Goal: Task Accomplishment & Management: Use online tool/utility

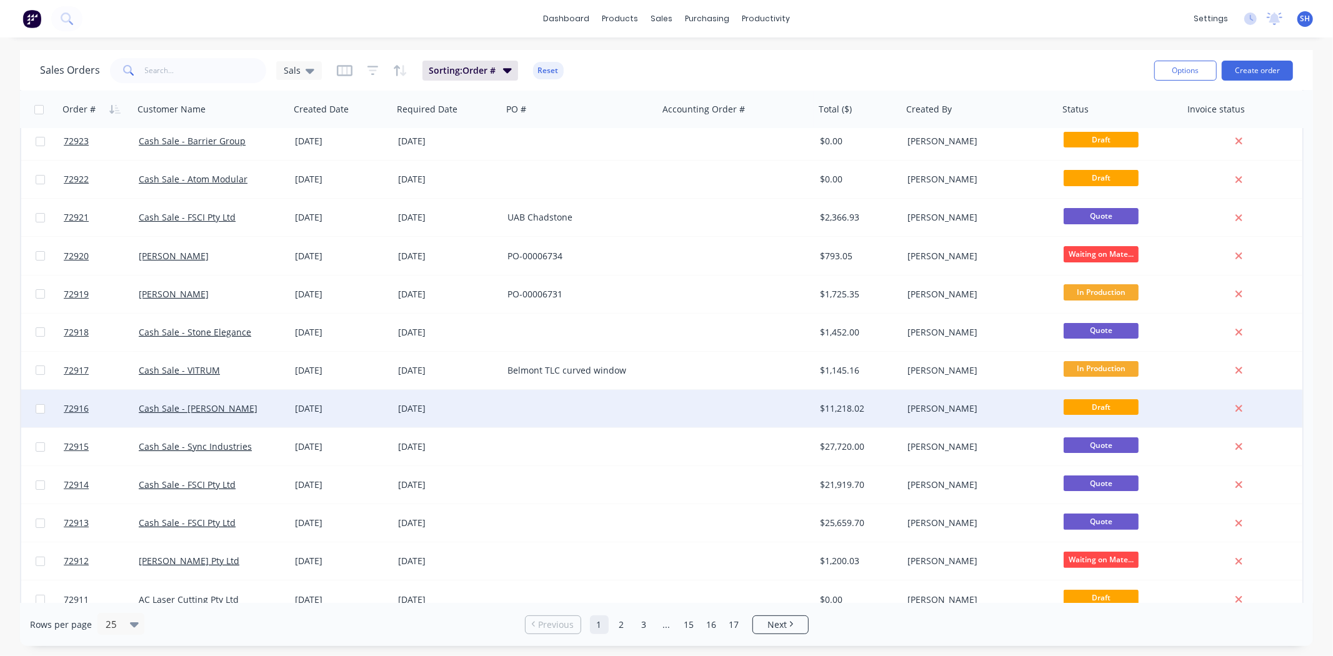
scroll to position [208, 0]
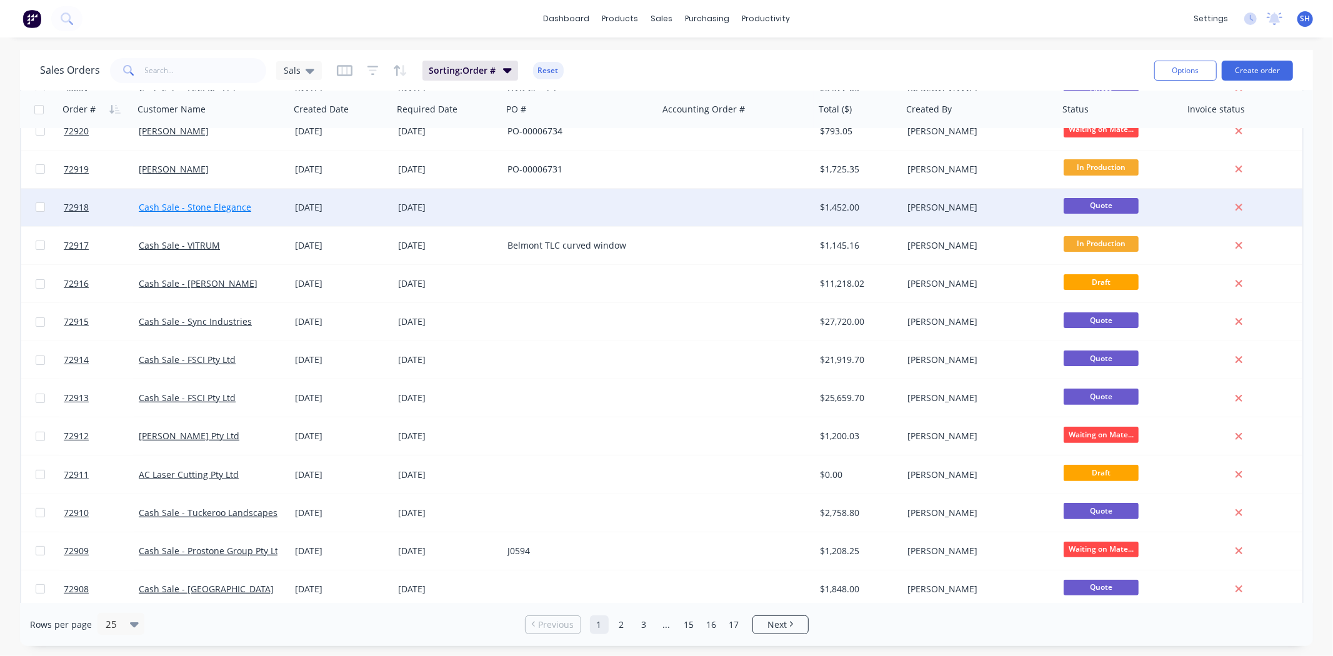
click at [226, 209] on link "Cash Sale - Stone Elegance" at bounding box center [195, 207] width 112 height 12
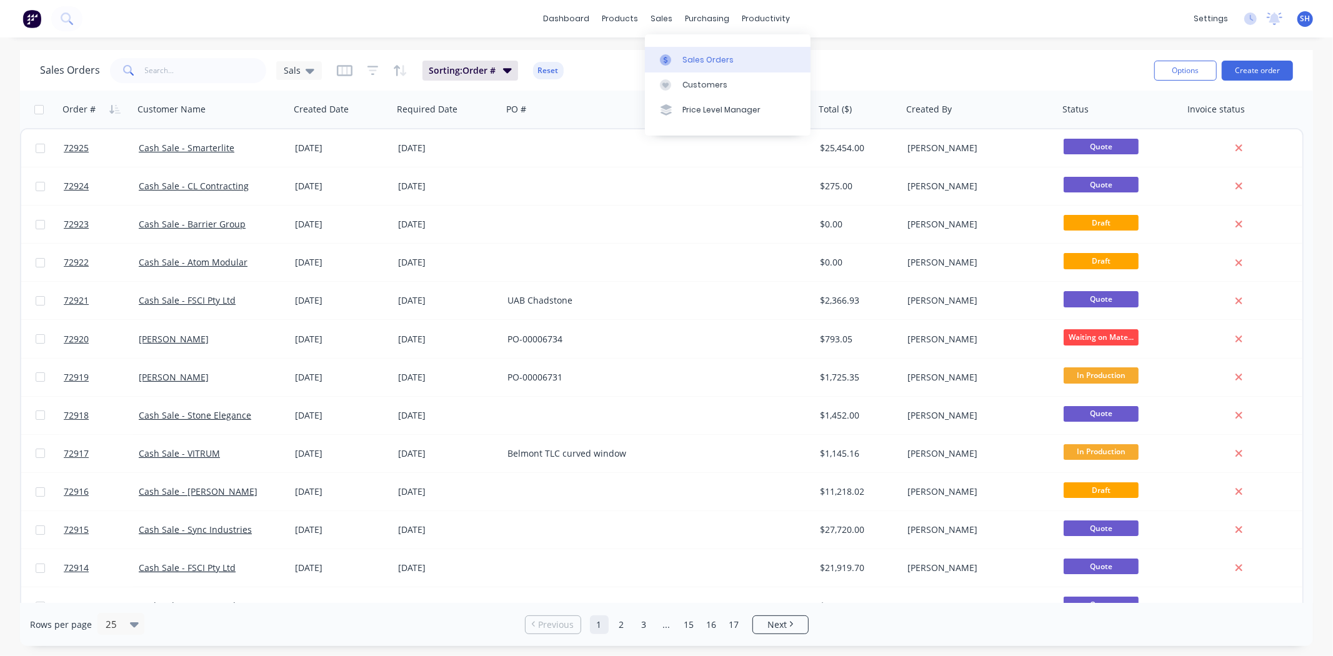
click at [677, 54] on div at bounding box center [669, 59] width 19 height 11
click at [183, 74] on input "text" at bounding box center [206, 70] width 122 height 25
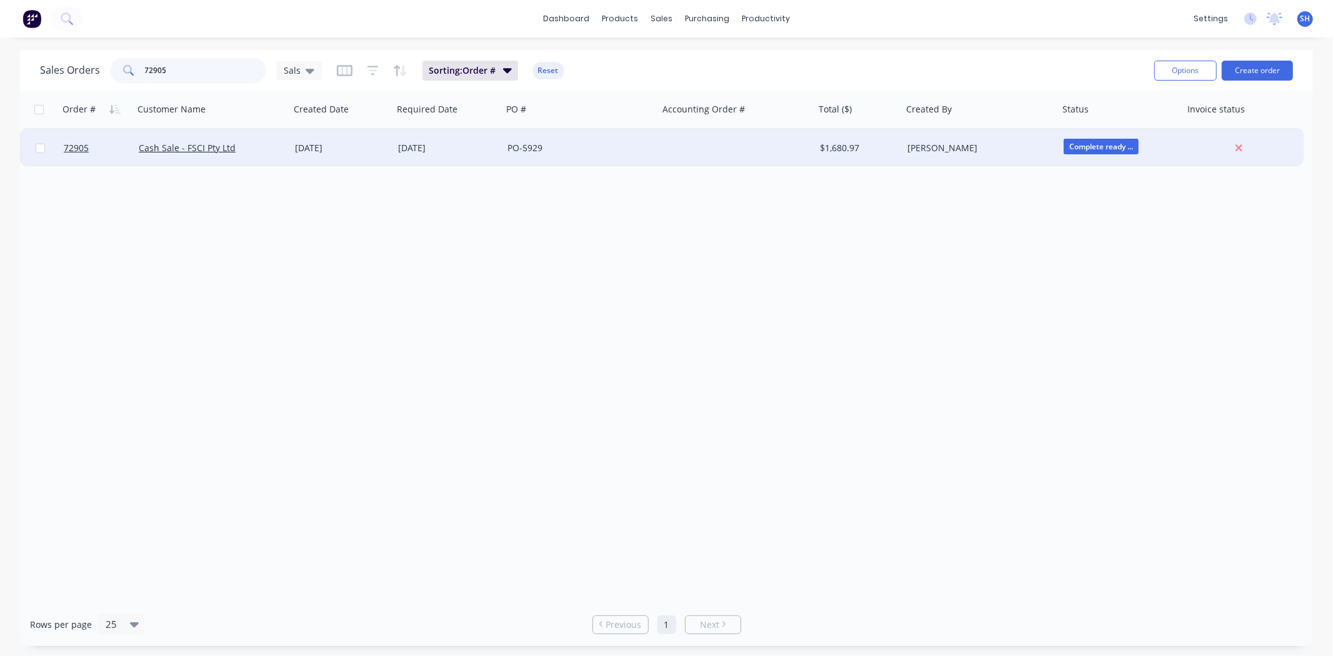
type input "72905"
click at [279, 153] on div "Cash Sale - FSCI Pty Ltd" at bounding box center [212, 148] width 146 height 12
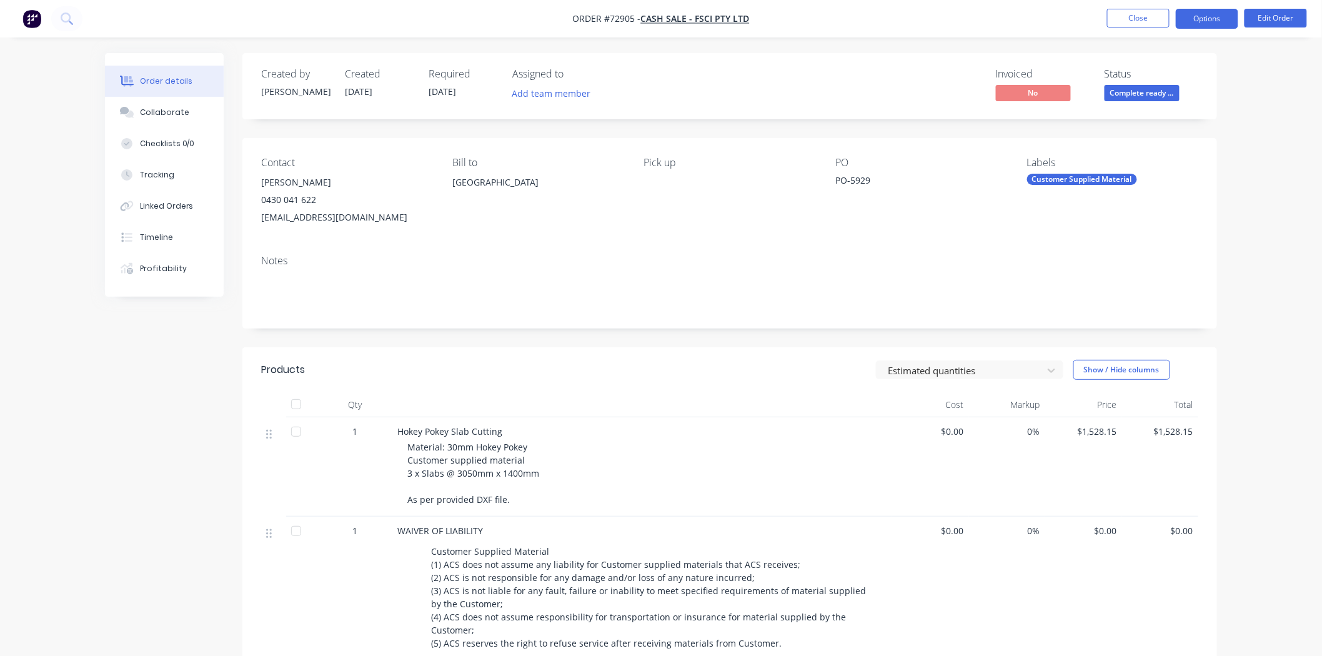
click at [1198, 23] on button "Options" at bounding box center [1207, 19] width 62 height 20
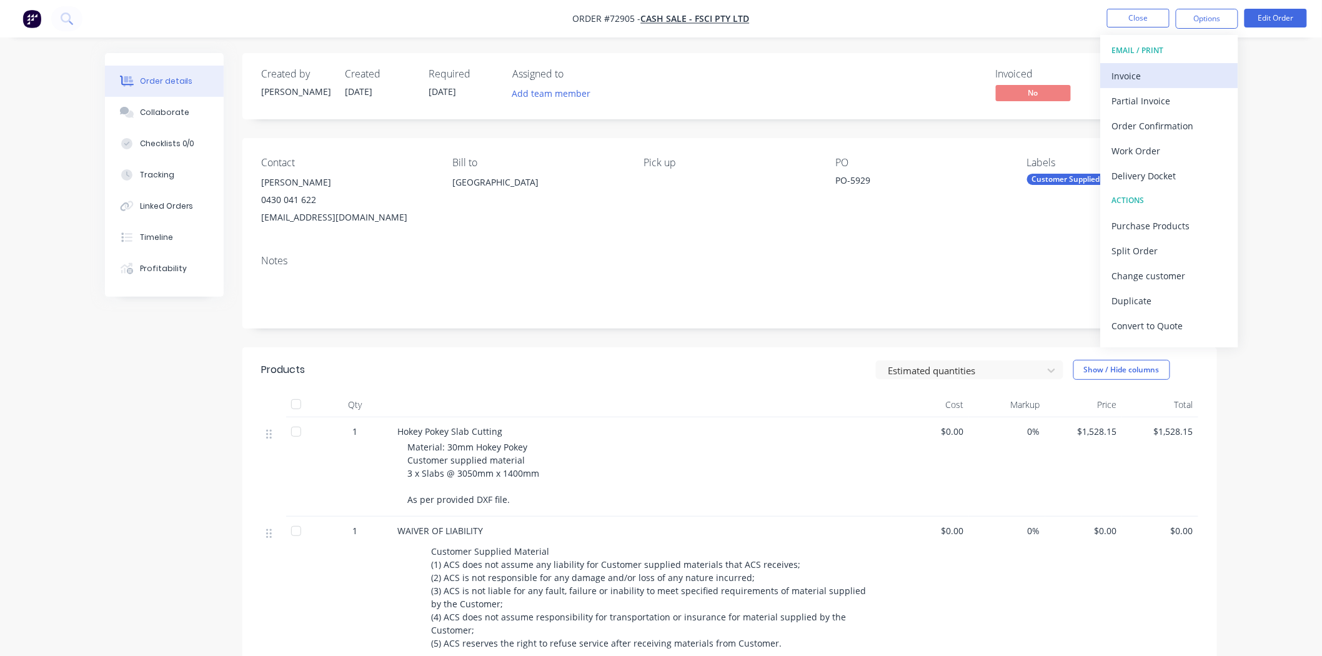
click at [1134, 82] on div "Invoice" at bounding box center [1169, 76] width 115 height 18
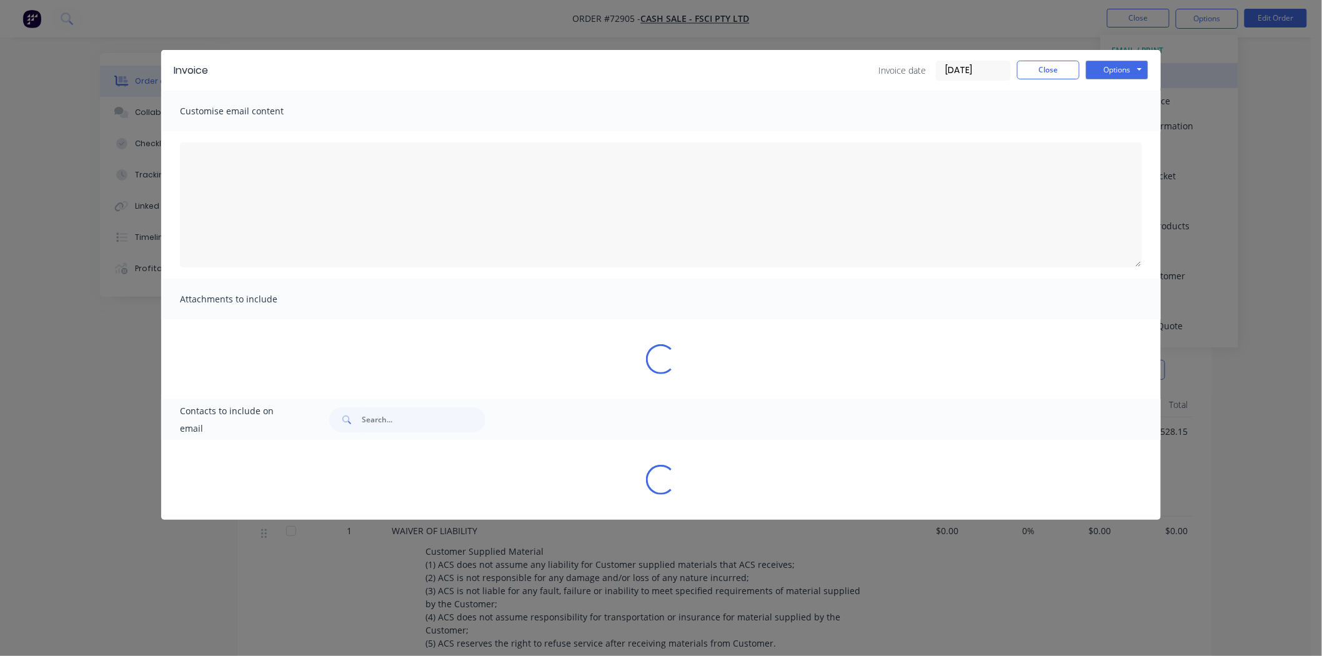
type textarea "A PDF copy of the order has been attached to this email. To view your order onl…"
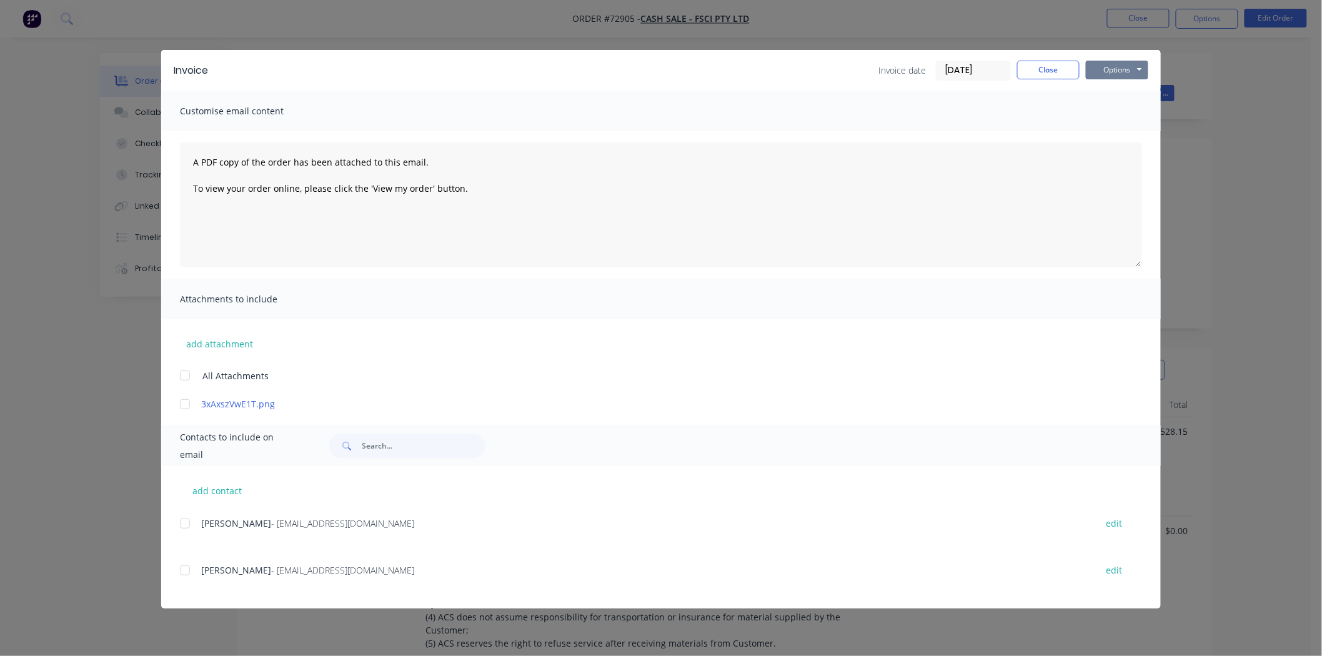
click at [1131, 71] on button "Options" at bounding box center [1117, 70] width 62 height 19
click at [1120, 116] on button "Print" at bounding box center [1126, 112] width 80 height 21
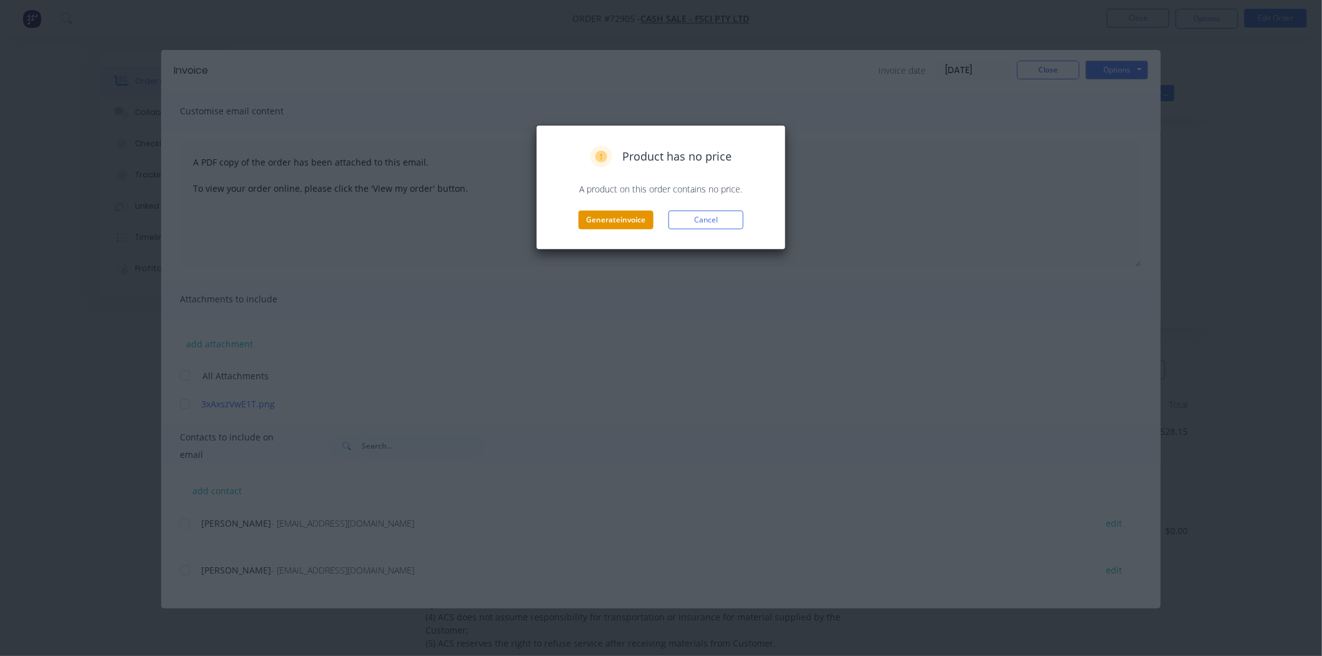
click at [581, 227] on button "Generate invoice" at bounding box center [615, 220] width 75 height 19
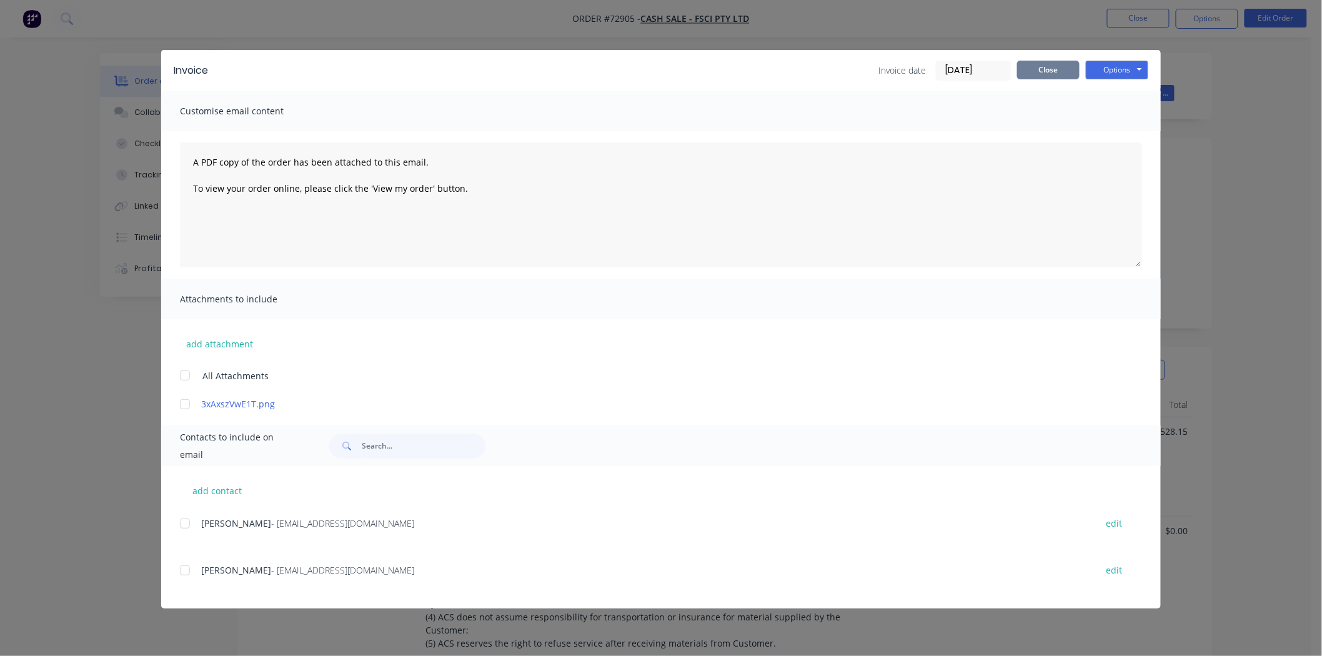
click at [1058, 63] on button "Close" at bounding box center [1048, 70] width 62 height 19
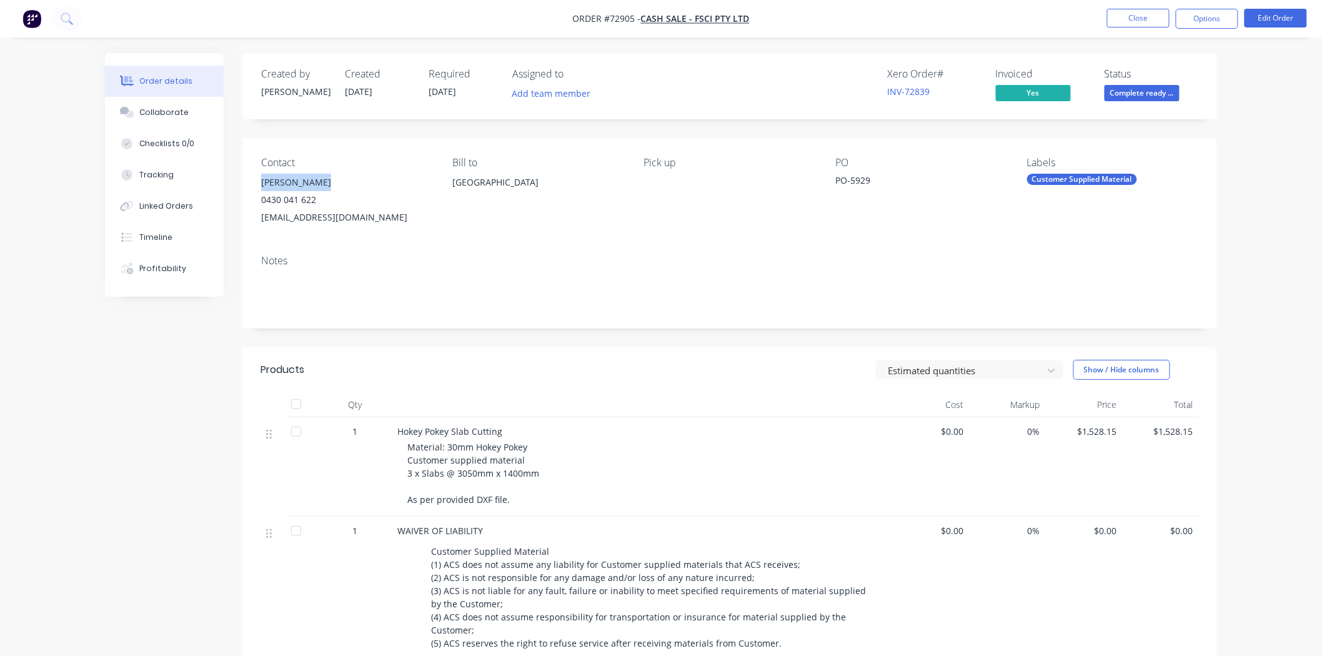
drag, startPoint x: 300, startPoint y: 184, endPoint x: 257, endPoint y: 186, distance: 43.8
click at [257, 186] on div "Contact [PERSON_NAME] [PHONE_NUMBER] [EMAIL_ADDRESS][DOMAIN_NAME] Bill to [GEOG…" at bounding box center [729, 191] width 975 height 107
copy div "[PERSON_NAME]"
click at [339, 225] on div "[EMAIL_ADDRESS][DOMAIN_NAME]" at bounding box center [346, 217] width 171 height 17
drag, startPoint x: 315, startPoint y: 221, endPoint x: 259, endPoint y: 222, distance: 56.9
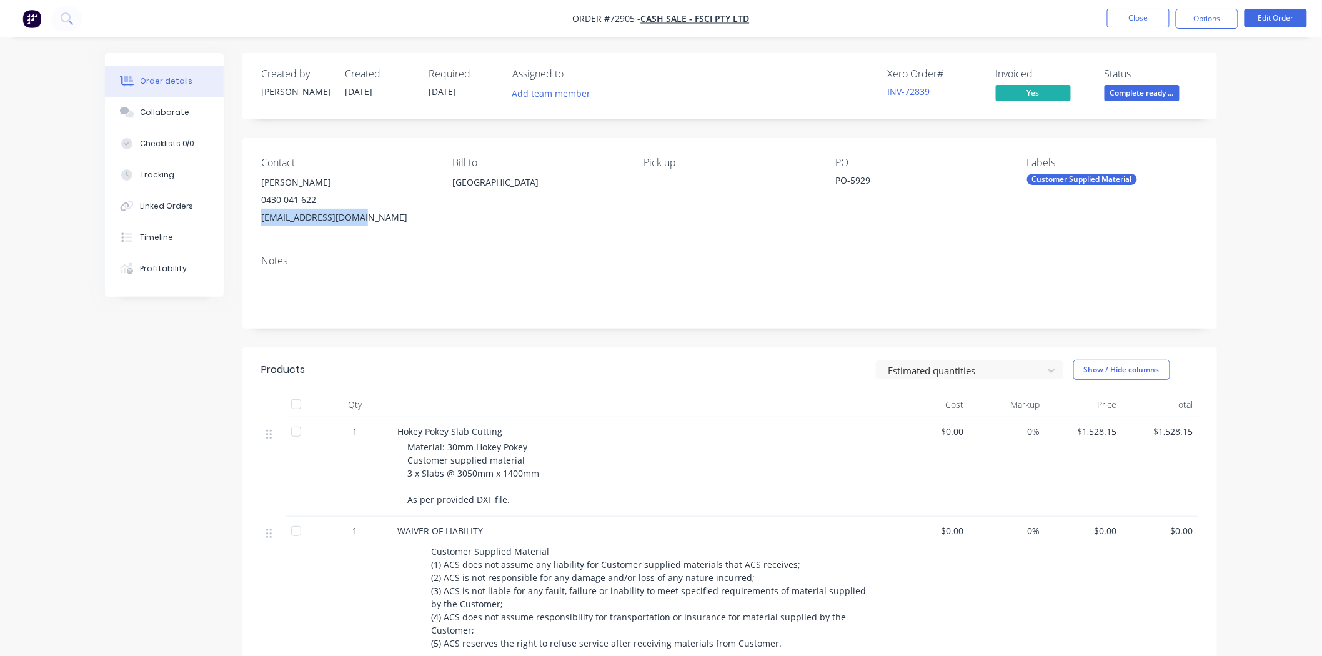
click at [259, 222] on div "Contact [PERSON_NAME] [PHONE_NUMBER] [EMAIL_ADDRESS][DOMAIN_NAME] Bill to [GEOG…" at bounding box center [729, 191] width 975 height 107
copy div "[EMAIL_ADDRESS][DOMAIN_NAME]"
drag, startPoint x: 313, startPoint y: 205, endPoint x: 263, endPoint y: 205, distance: 50.0
click at [263, 205] on div "0430 041 622" at bounding box center [346, 199] width 171 height 17
copy div "0430 041 622"
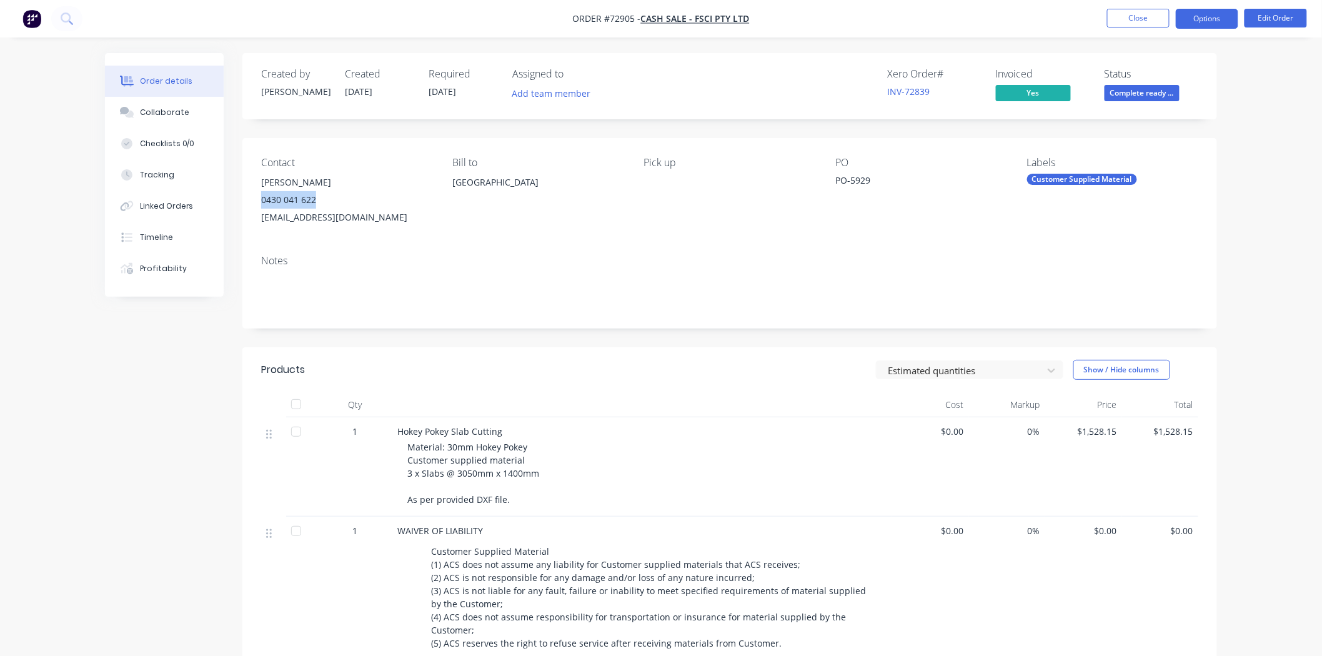
click at [1196, 23] on button "Options" at bounding box center [1207, 19] width 62 height 20
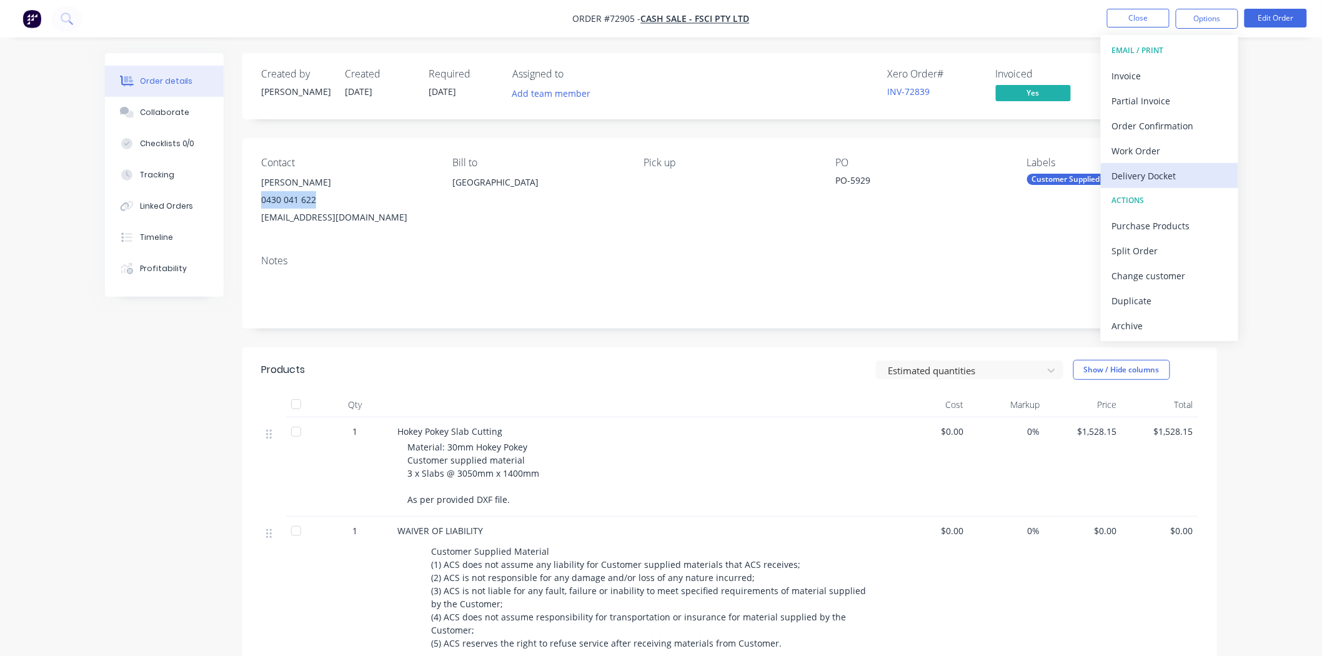
click at [1143, 179] on div "Delivery Docket" at bounding box center [1169, 176] width 115 height 18
click at [1131, 126] on div "Without pricing" at bounding box center [1169, 126] width 115 height 18
click at [1141, 12] on button "Close" at bounding box center [1138, 18] width 62 height 19
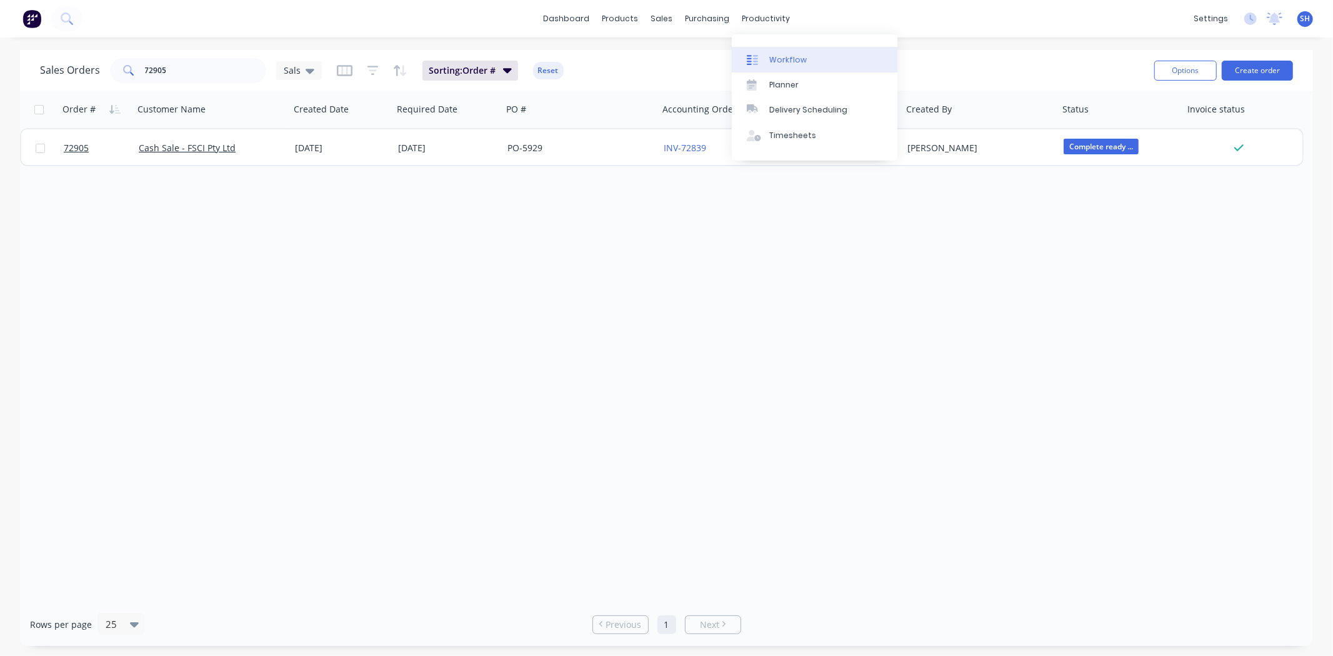
click at [783, 54] on div "Workflow" at bounding box center [787, 59] width 37 height 11
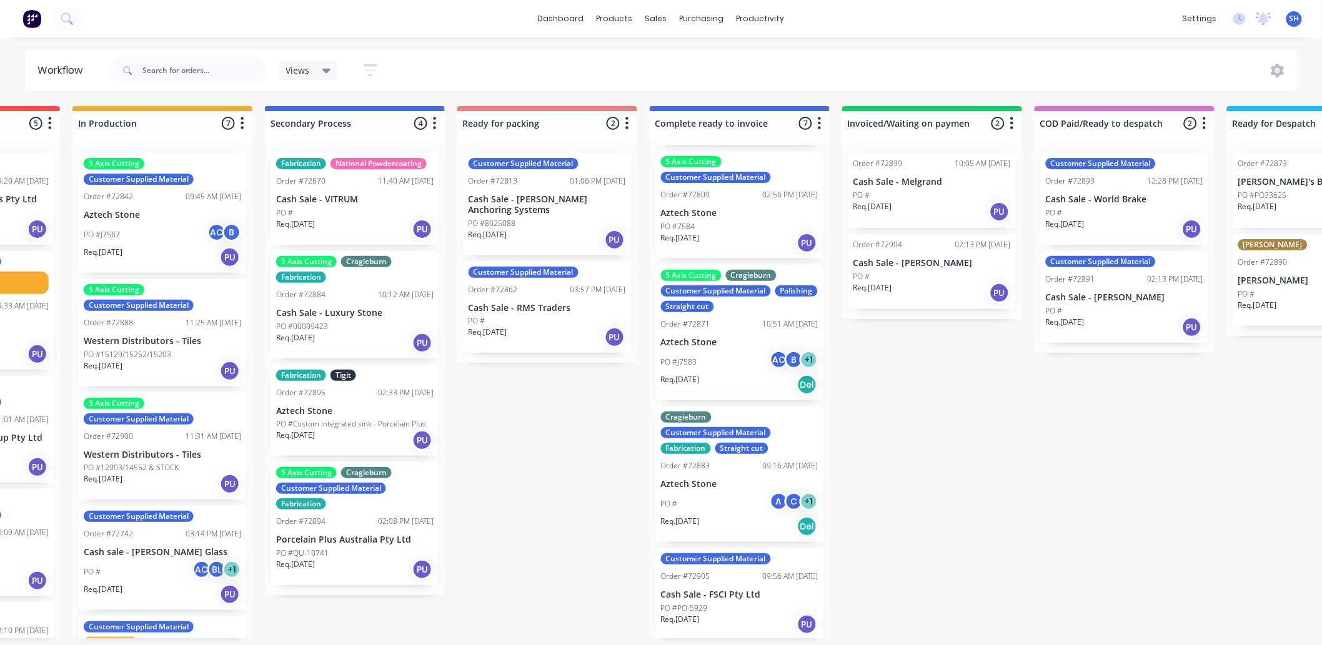
scroll to position [3, 532]
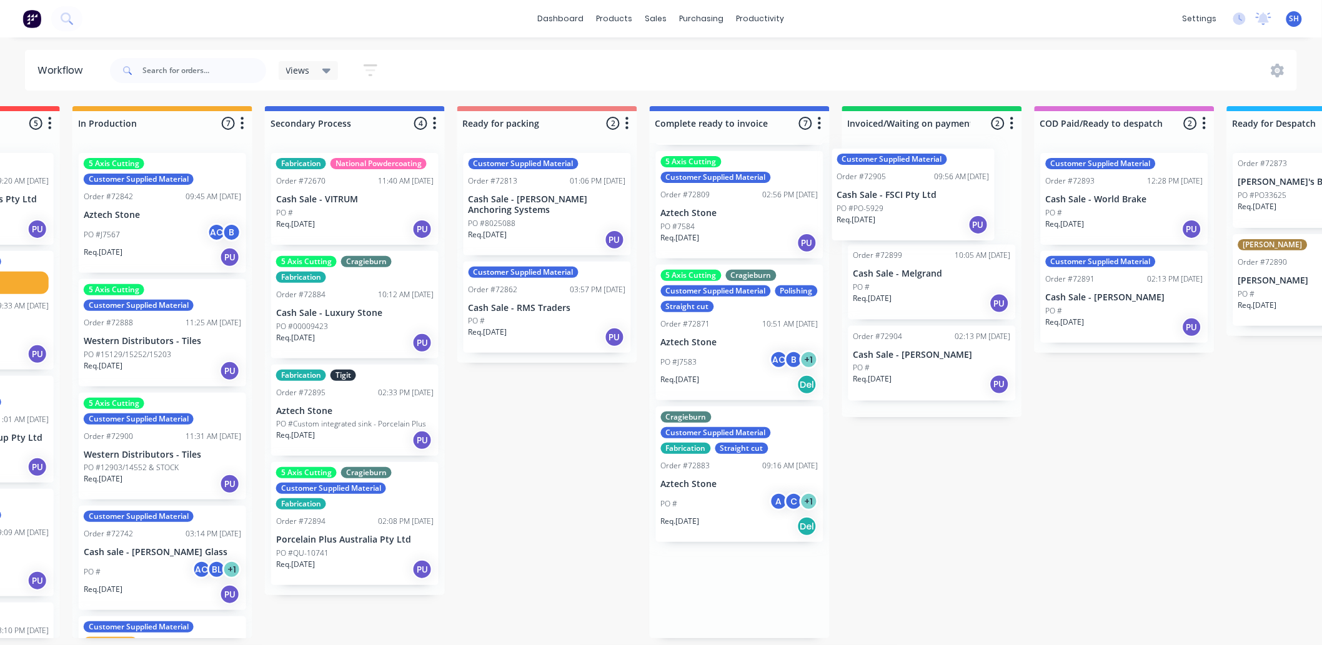
drag, startPoint x: 747, startPoint y: 597, endPoint x: 922, endPoint y: 191, distance: 443.0
click at [922, 191] on div "Submitted 1 Status colour #273444 hex #273444 Save Cancel Summaries Total order…" at bounding box center [591, 372] width 2265 height 532
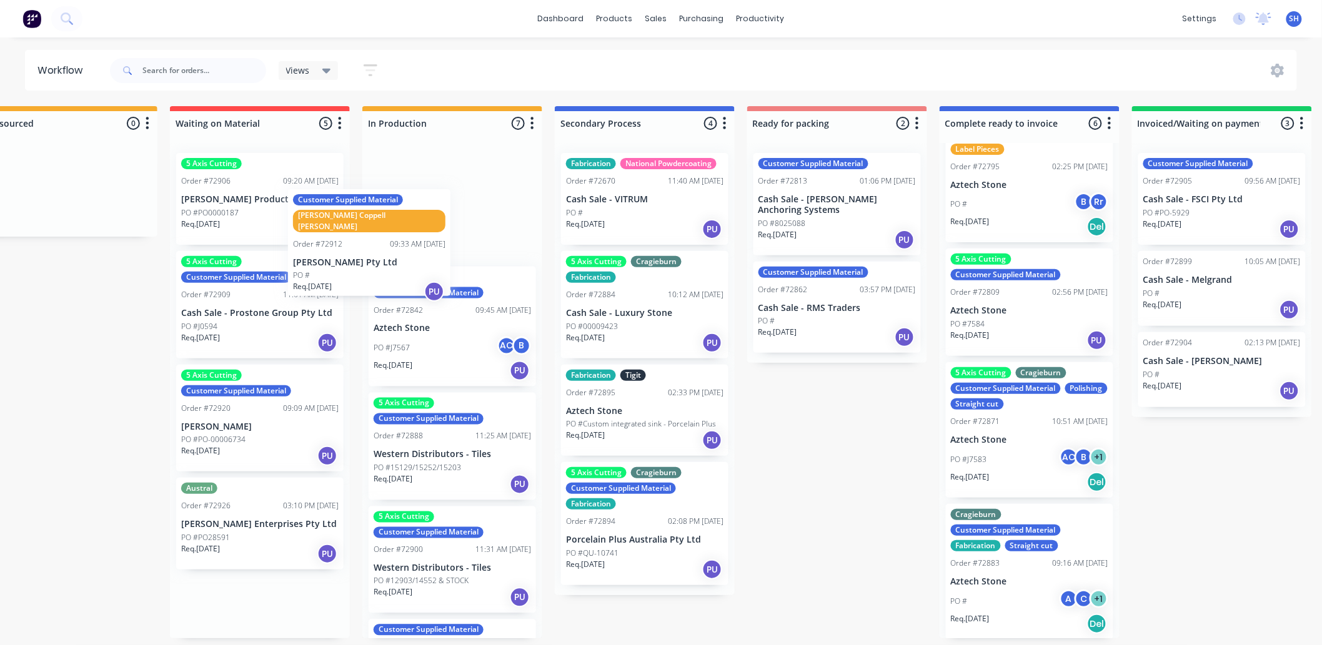
scroll to position [0, 239]
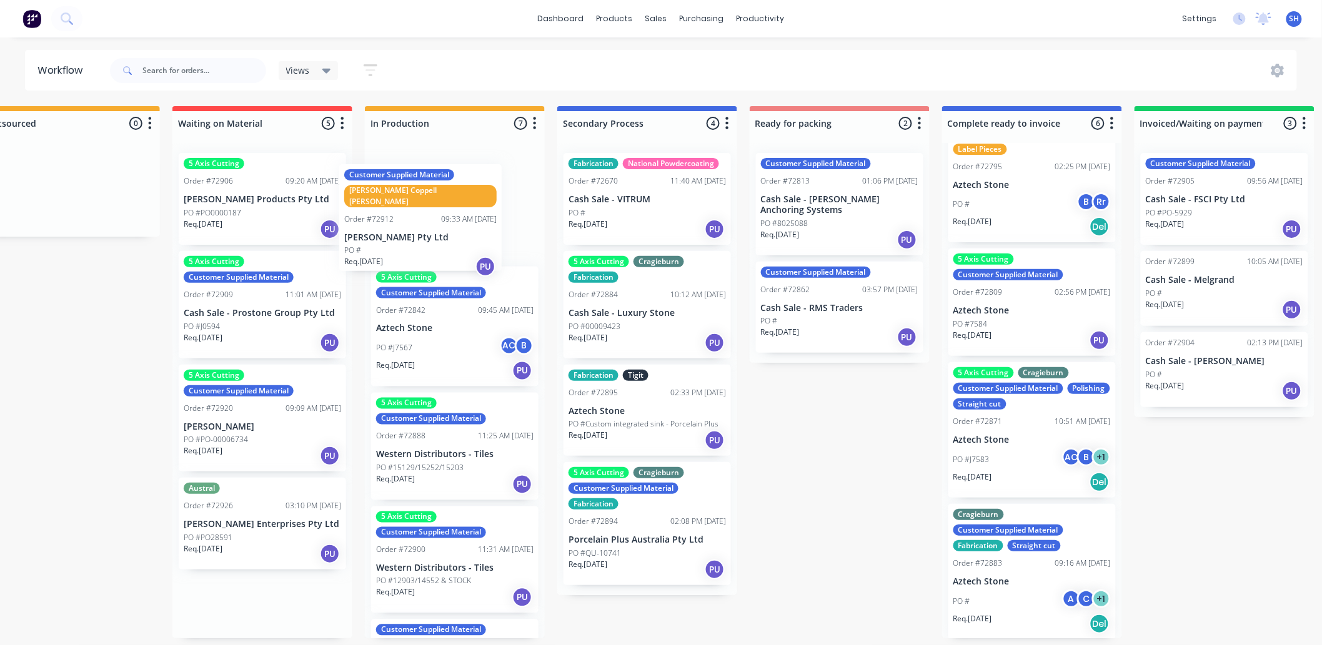
drag, startPoint x: 251, startPoint y: 321, endPoint x: 422, endPoint y: 232, distance: 193.6
click at [422, 232] on div "Submitted 1 Status colour #273444 hex #273444 Save Cancel Summaries Total order…" at bounding box center [883, 372] width 2265 height 532
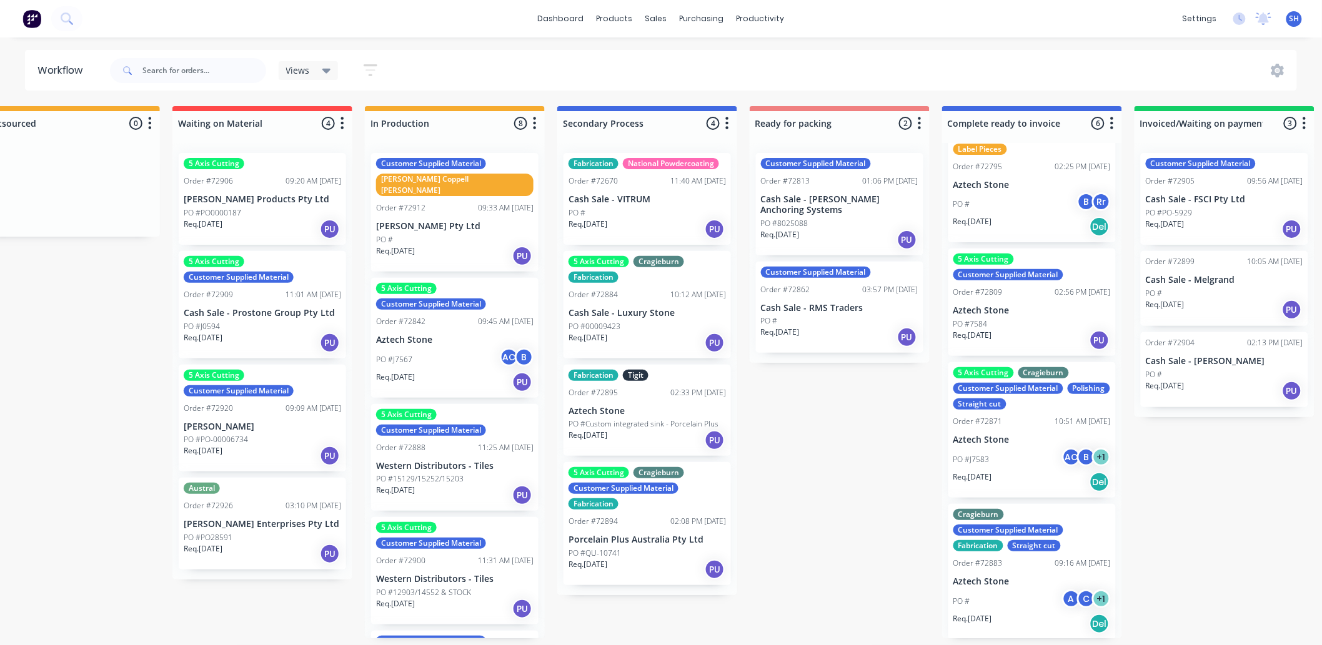
scroll to position [3, 239]
click at [1023, 594] on div "PO # A C + 1" at bounding box center [1031, 602] width 157 height 24
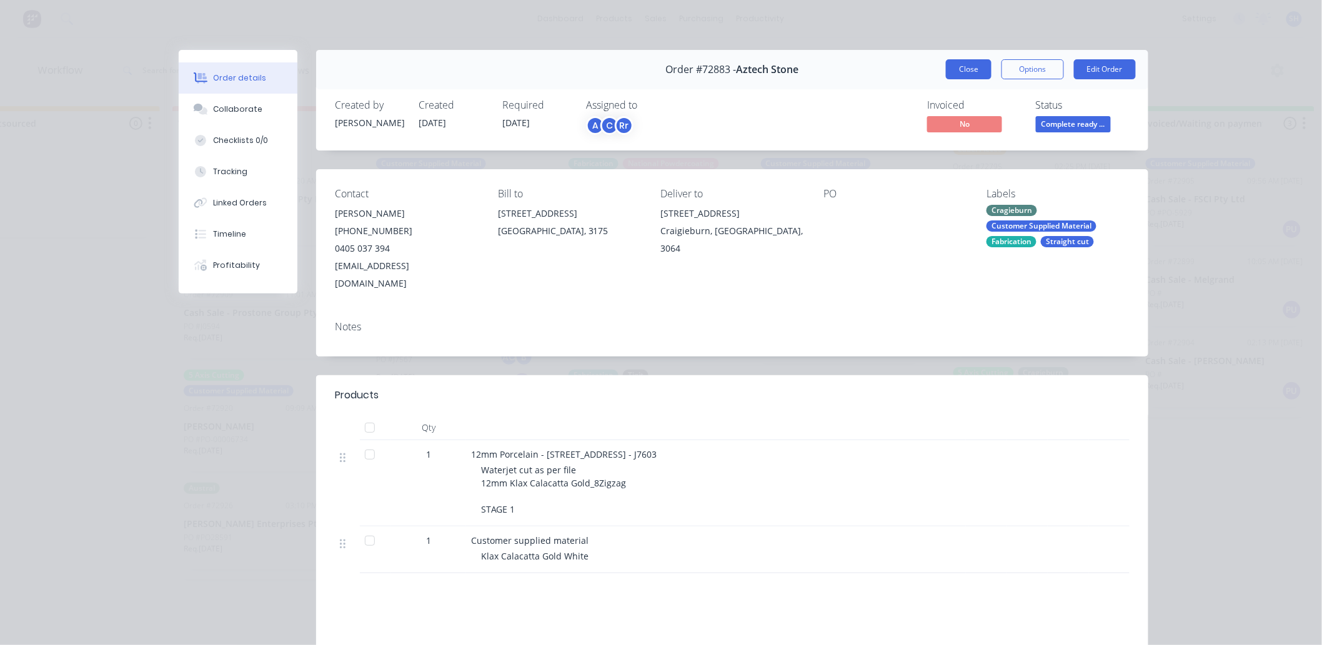
click at [959, 74] on button "Close" at bounding box center [969, 69] width 46 height 20
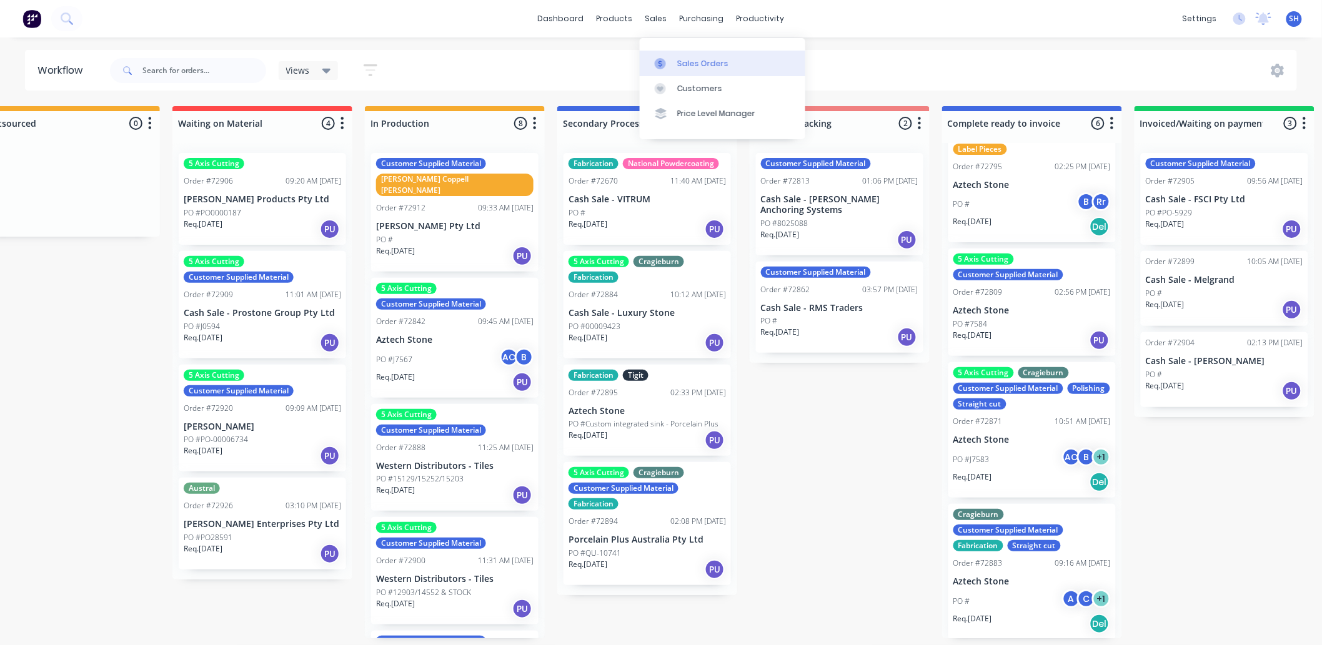
click at [675, 66] on link "Sales Orders" at bounding box center [723, 63] width 166 height 25
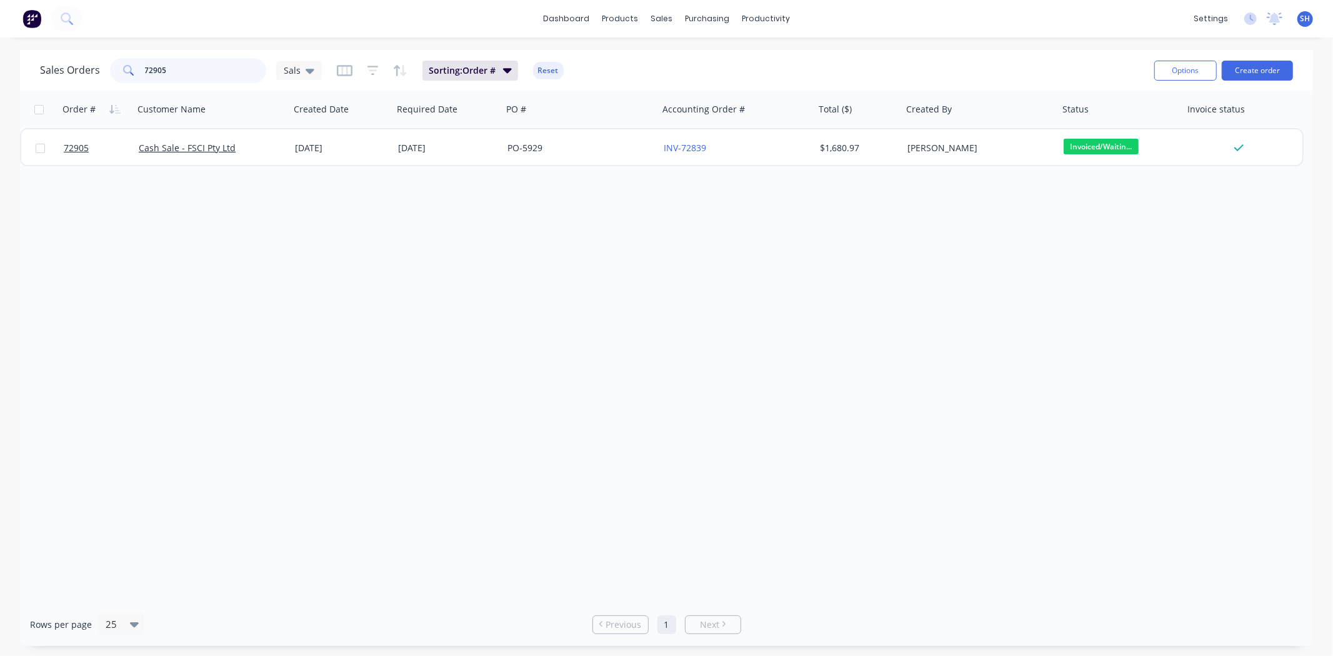
drag, startPoint x: 201, startPoint y: 69, endPoint x: 147, endPoint y: 71, distance: 53.7
click at [149, 70] on input "72905" at bounding box center [206, 70] width 122 height 25
type input "7"
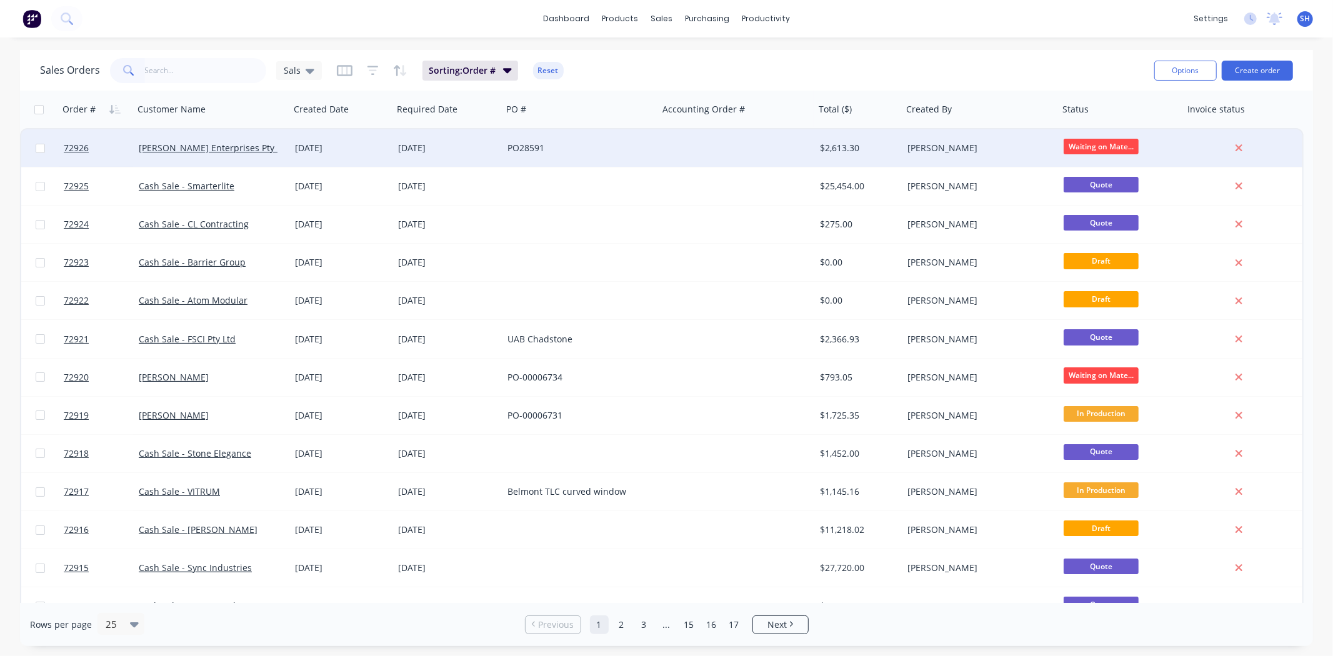
click at [415, 151] on div "[DATE]" at bounding box center [447, 148] width 99 height 12
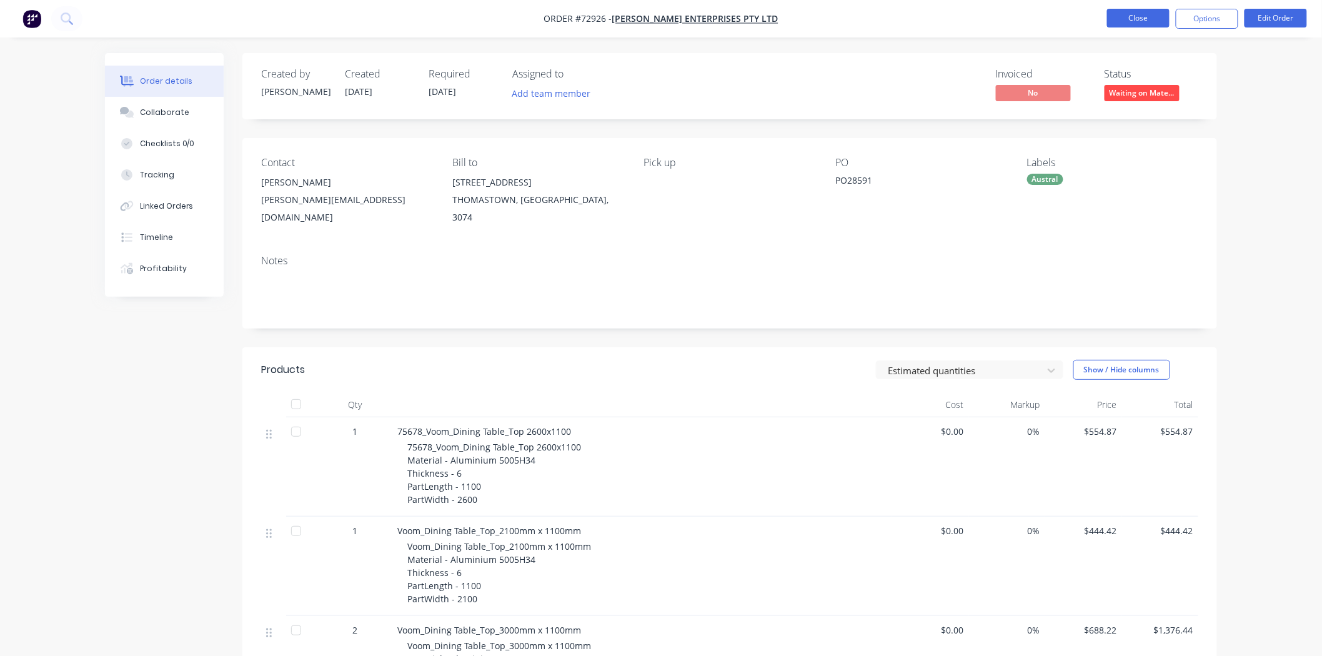
click at [1123, 20] on button "Close" at bounding box center [1138, 18] width 62 height 19
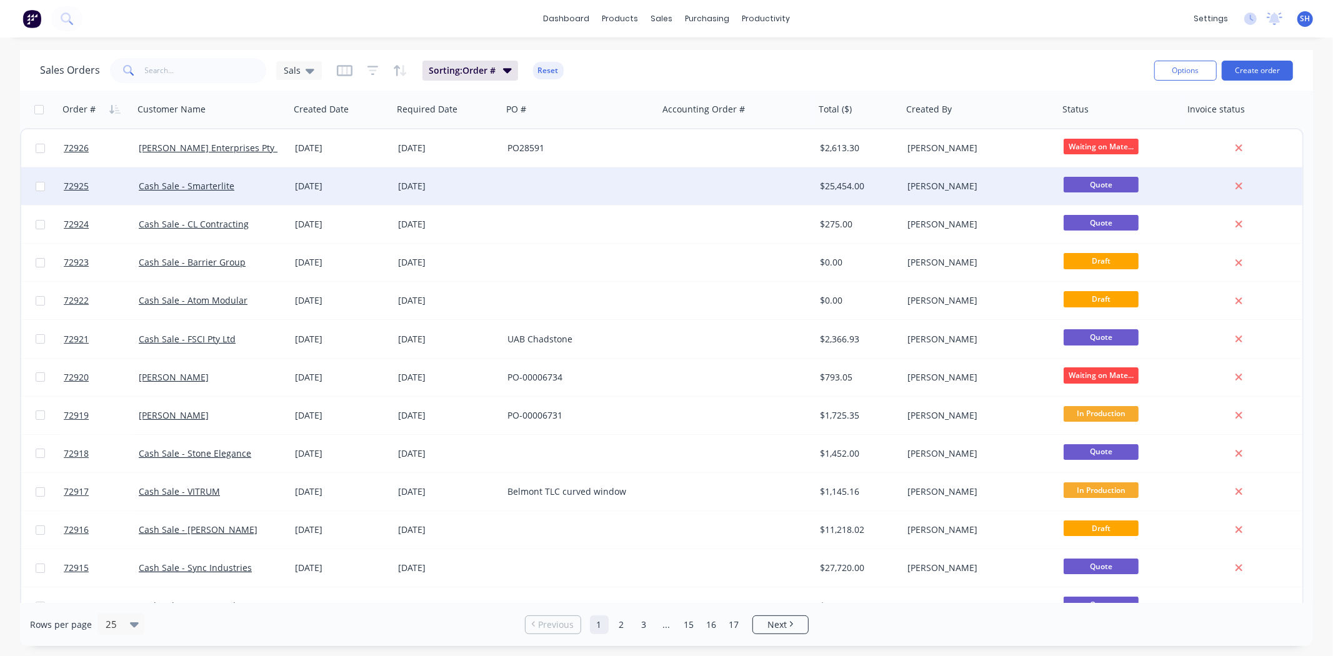
click at [344, 200] on div "[DATE]" at bounding box center [341, 185] width 103 height 37
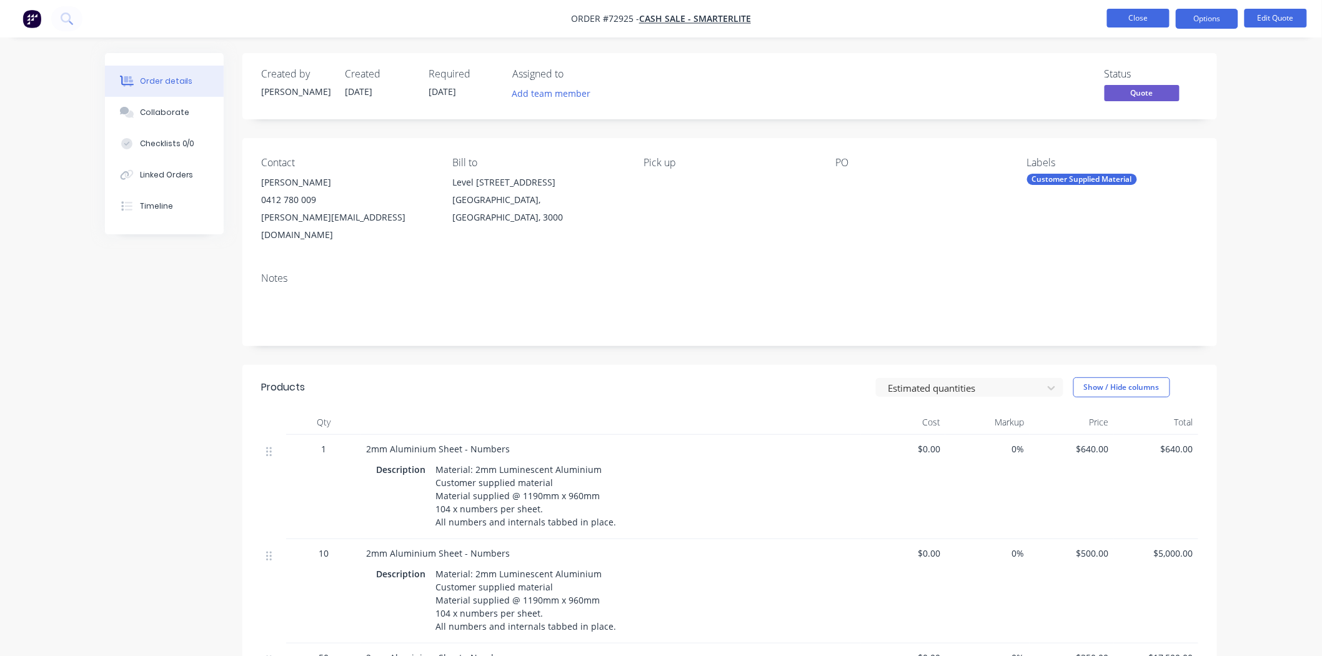
click at [1110, 24] on button "Close" at bounding box center [1138, 18] width 62 height 19
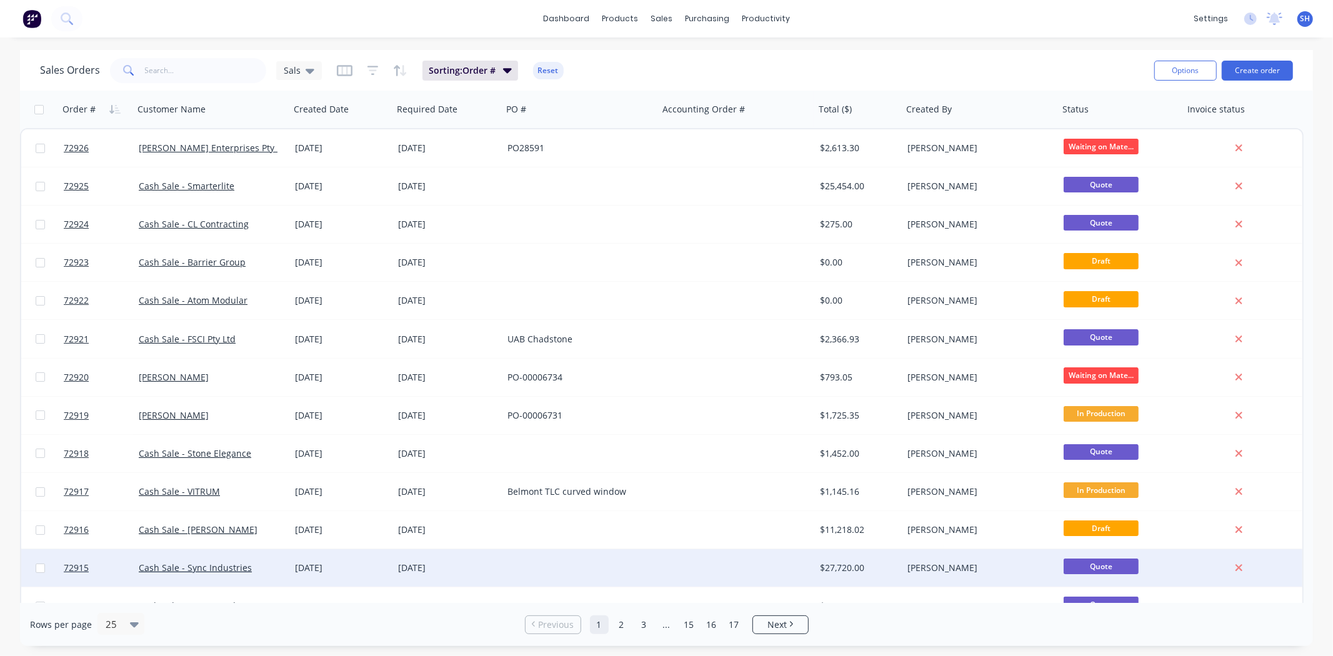
click at [611, 575] on div at bounding box center [580, 567] width 156 height 37
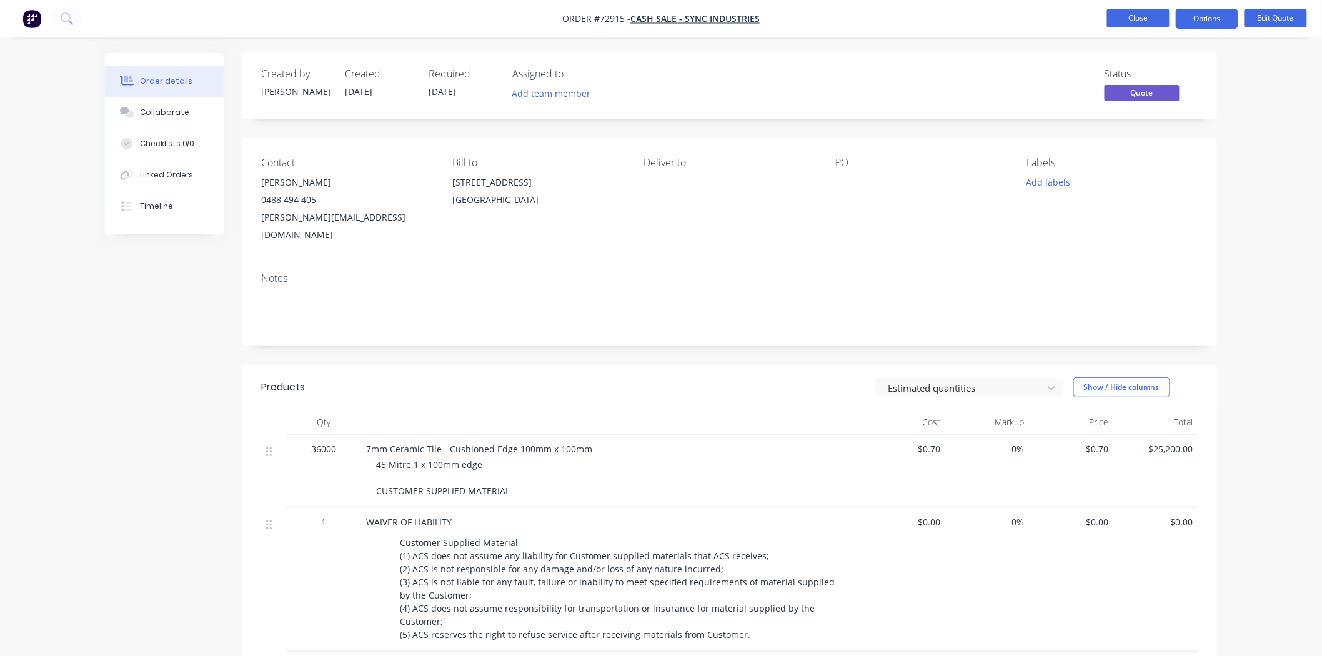
click at [1131, 21] on button "Close" at bounding box center [1138, 18] width 62 height 19
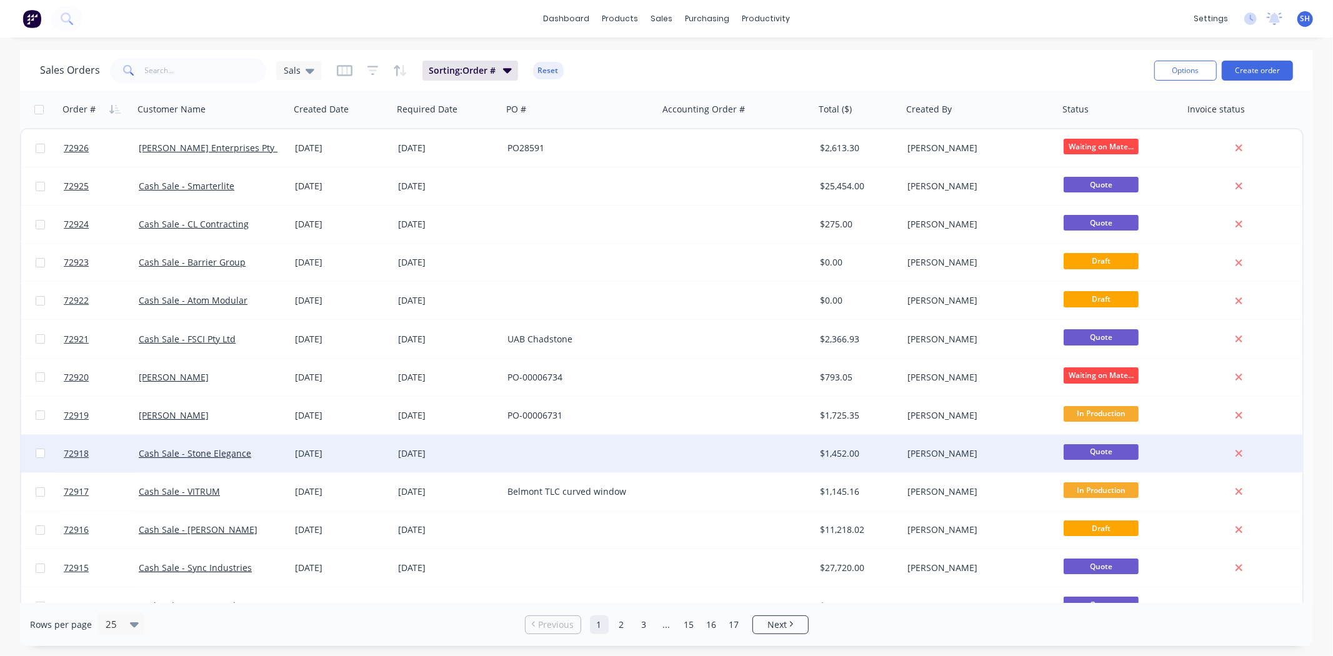
click at [540, 458] on div at bounding box center [580, 453] width 156 height 37
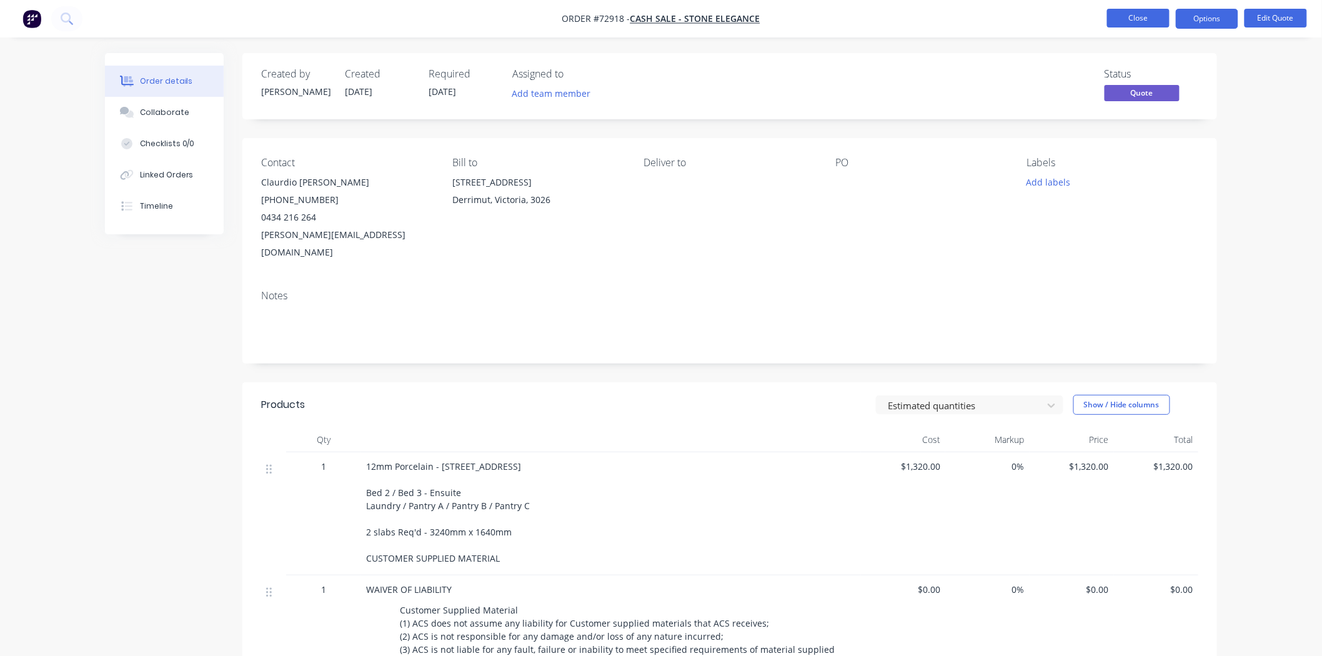
click at [1121, 22] on button "Close" at bounding box center [1138, 18] width 62 height 19
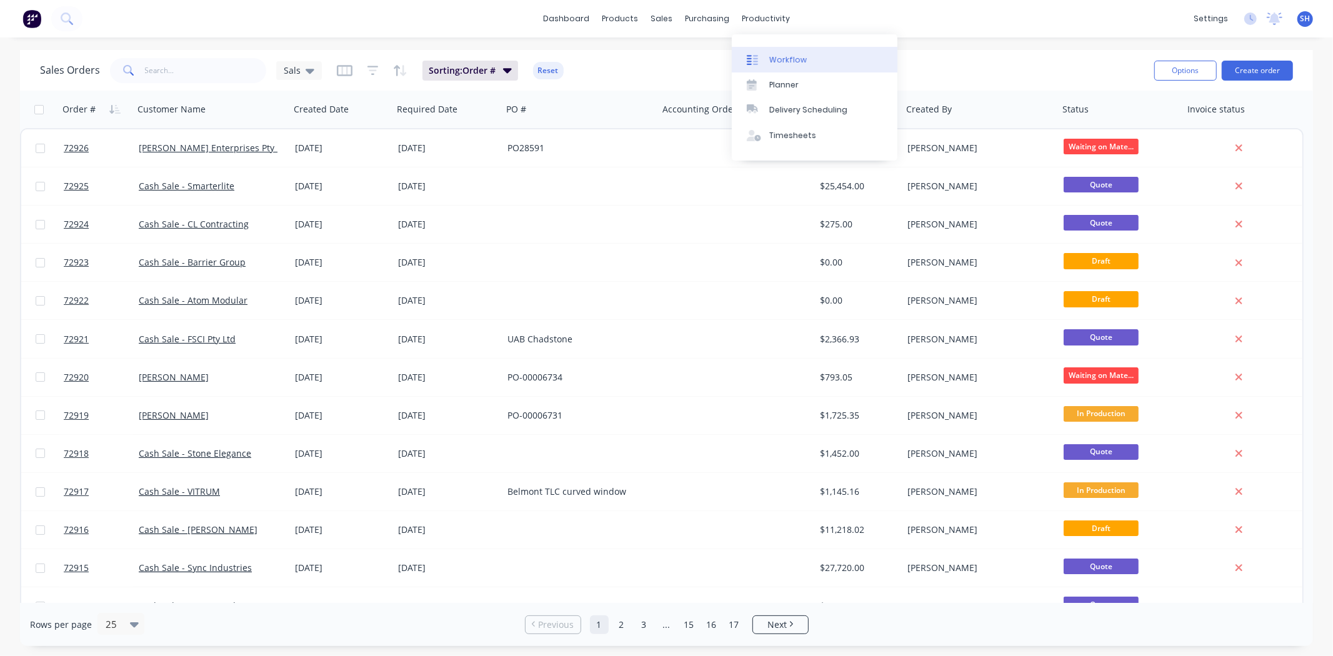
click at [782, 63] on div "Workflow" at bounding box center [787, 59] width 37 height 11
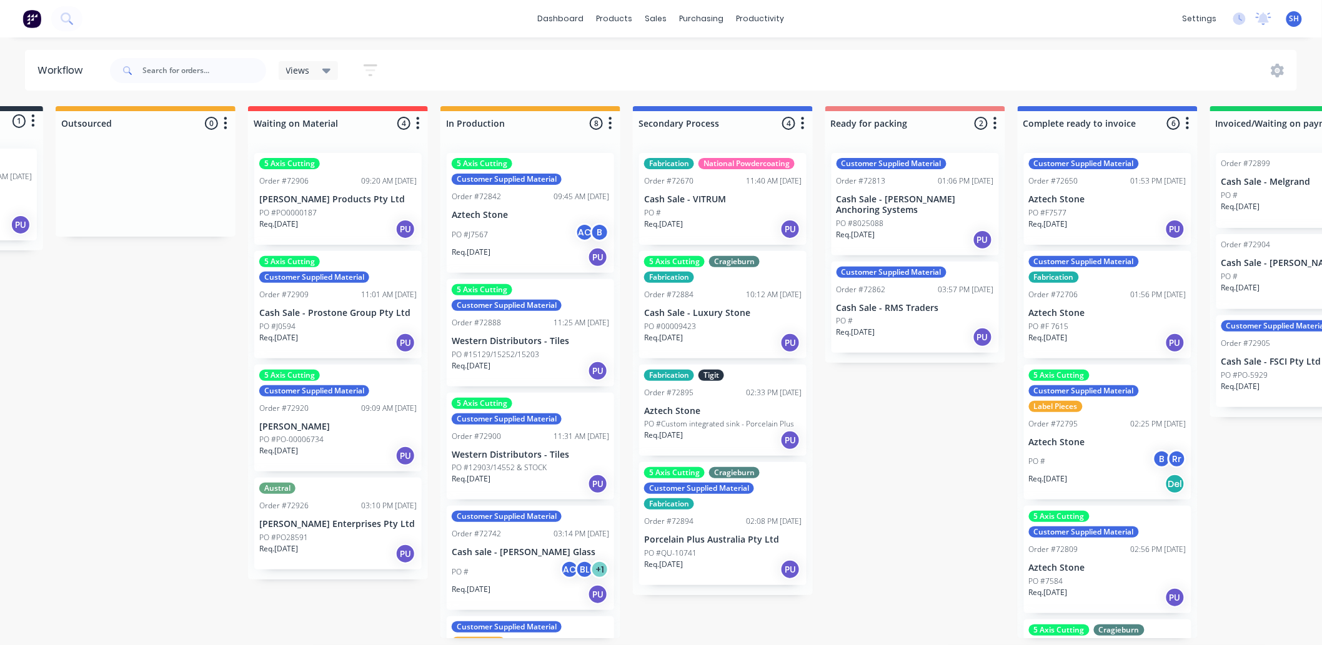
scroll to position [0, 121]
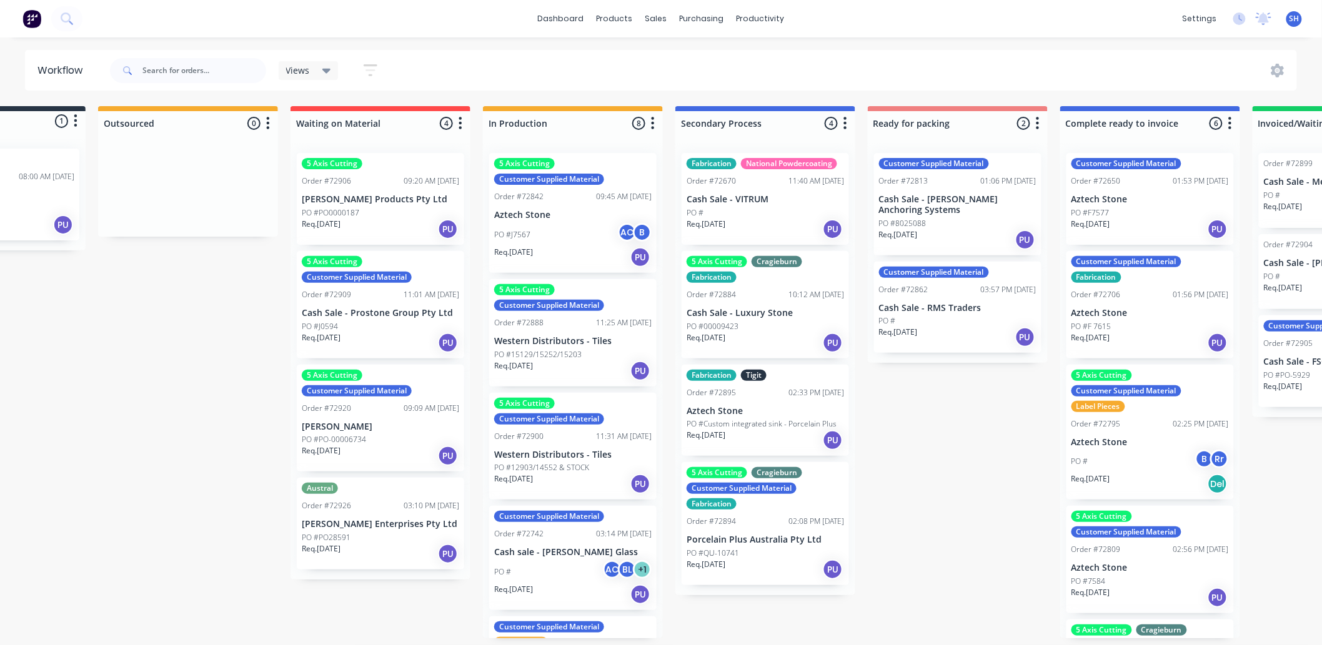
click at [340, 214] on p "PO #PO0000187" at bounding box center [330, 212] width 57 height 11
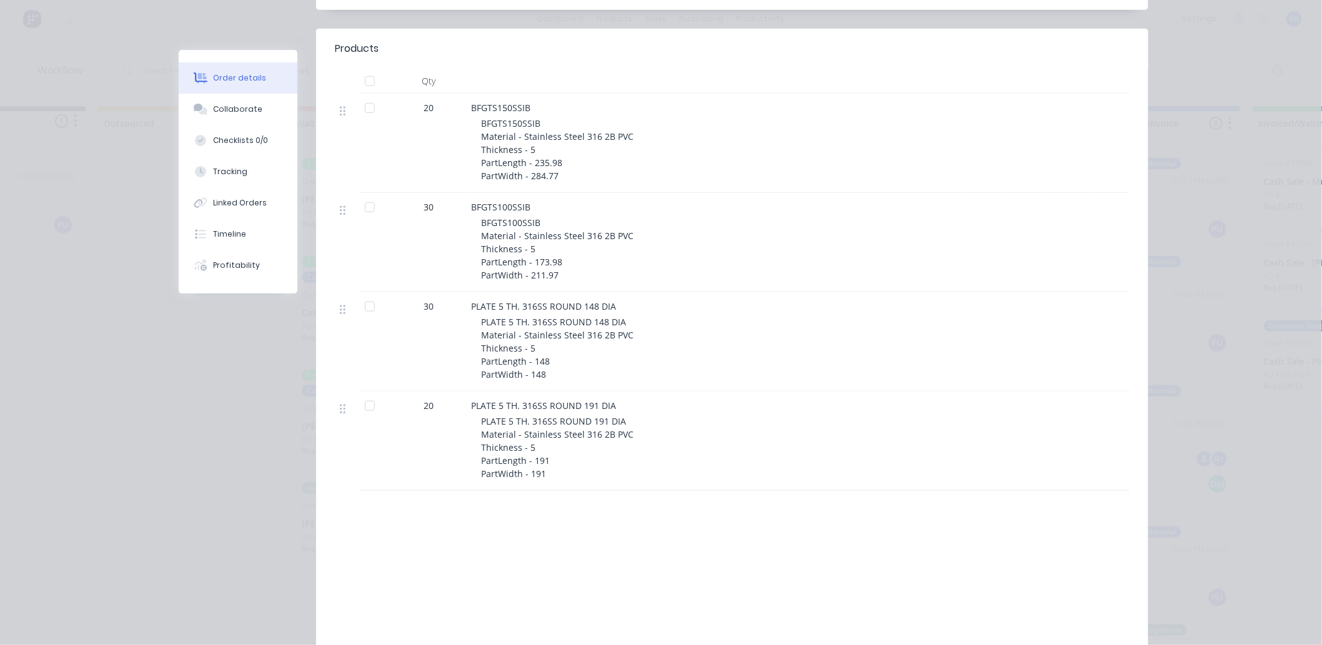
scroll to position [0, 0]
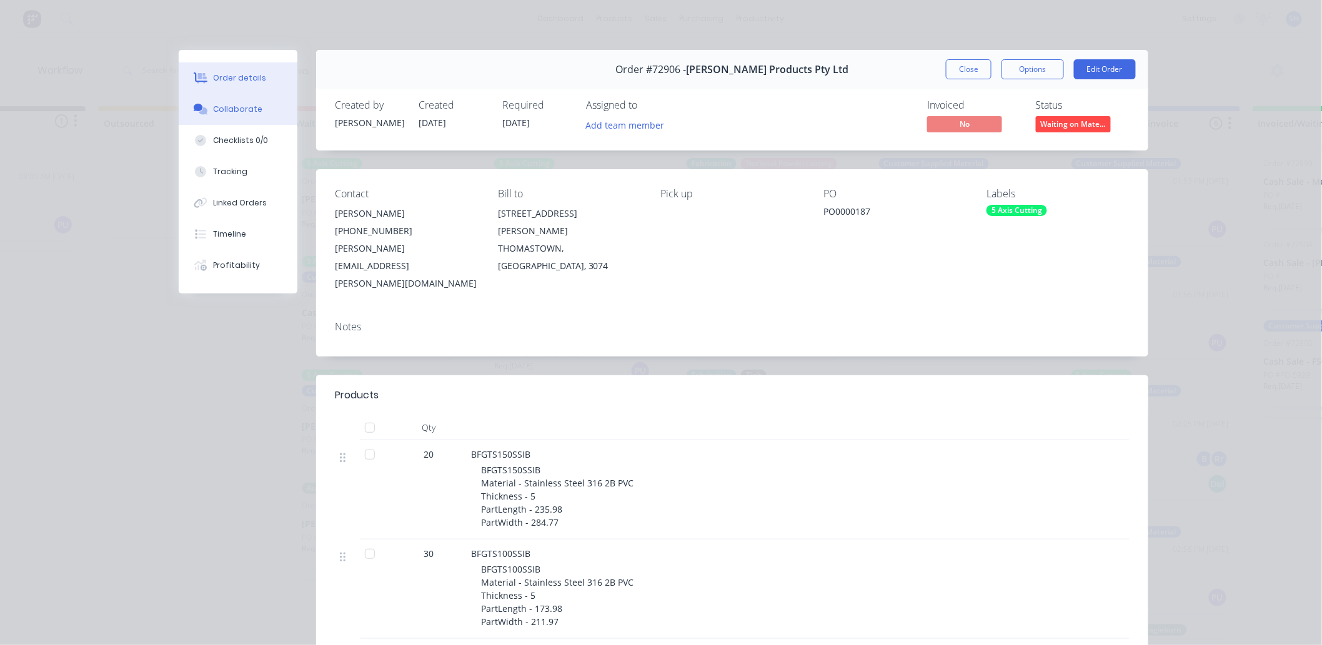
click at [222, 116] on button "Collaborate" at bounding box center [238, 109] width 119 height 31
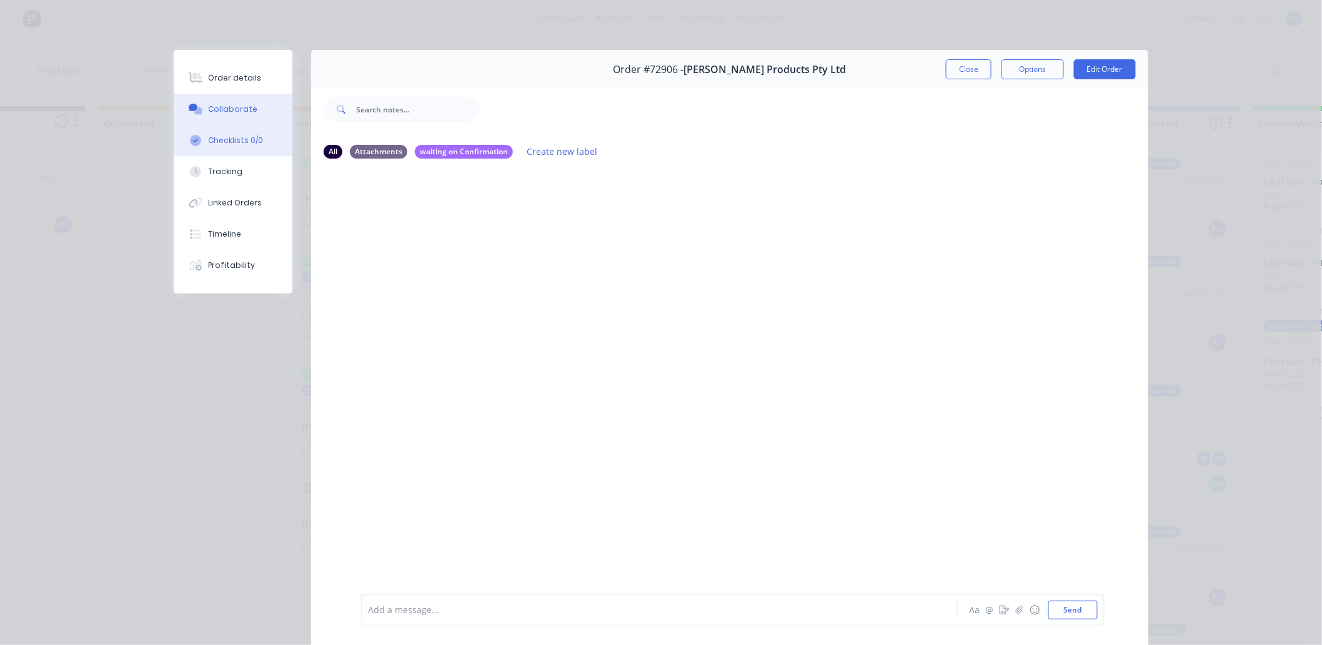
click at [222, 137] on div "Checklists 0/0" at bounding box center [236, 140] width 55 height 11
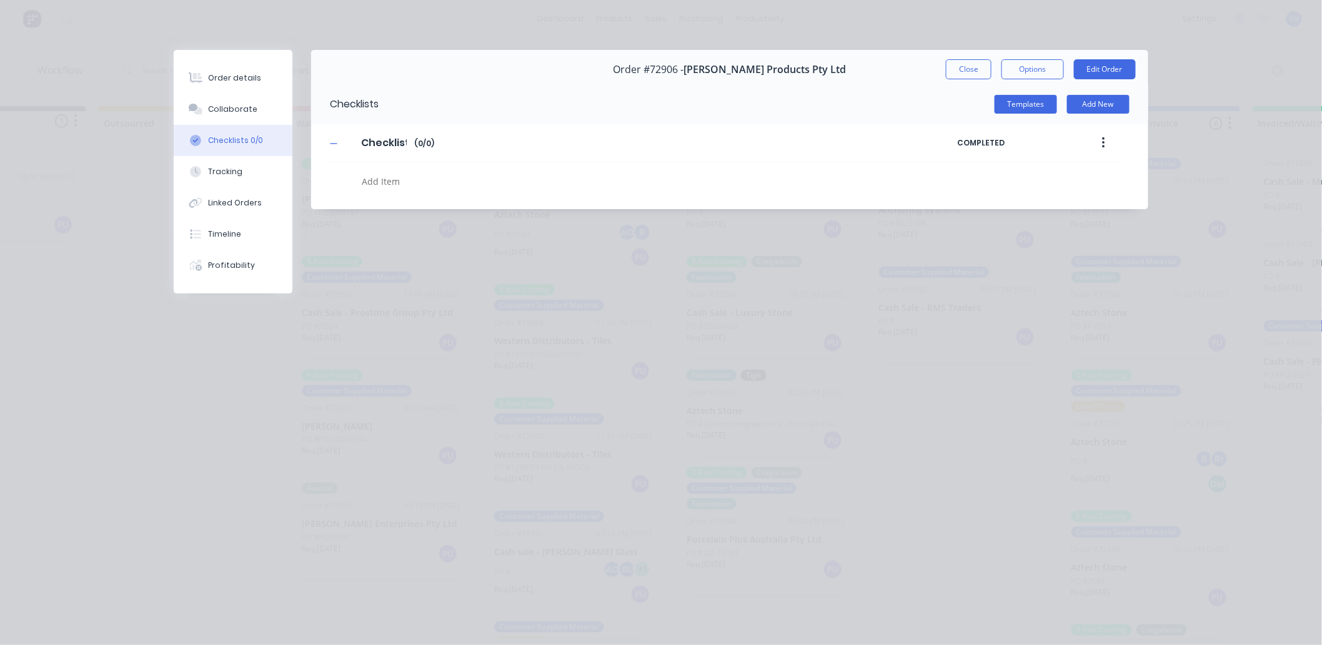
type textarea "x"
click at [960, 71] on button "Close" at bounding box center [969, 69] width 46 height 20
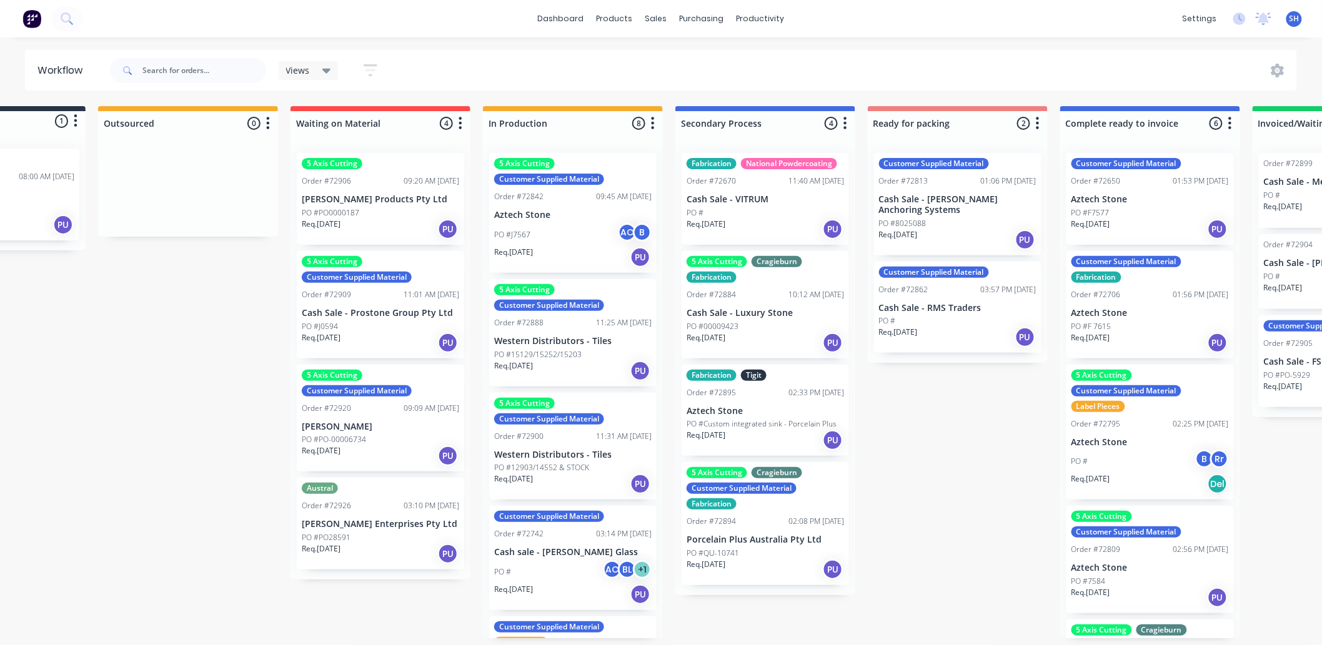
scroll to position [0, 121]
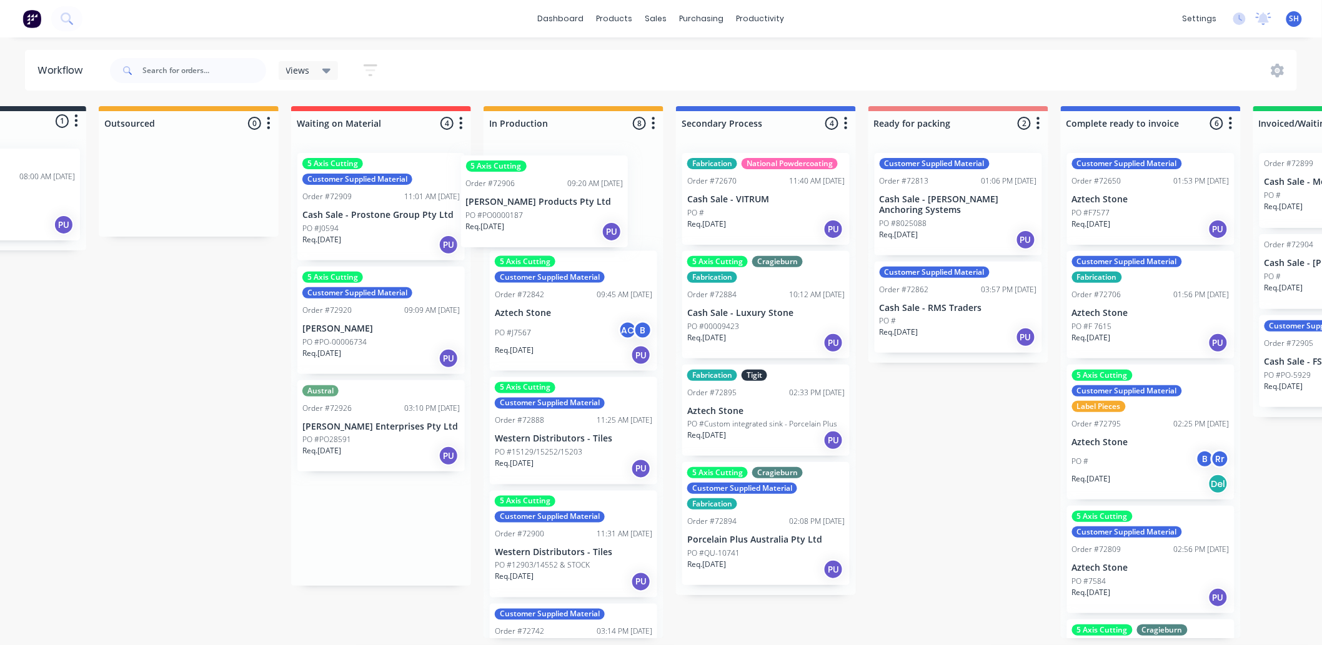
drag, startPoint x: 439, startPoint y: 216, endPoint x: 551, endPoint y: 216, distance: 111.8
click at [551, 216] on div "Submitted 1 Status colour #273444 hex #273444 Save Cancel Summaries Total order…" at bounding box center [1002, 372] width 2265 height 532
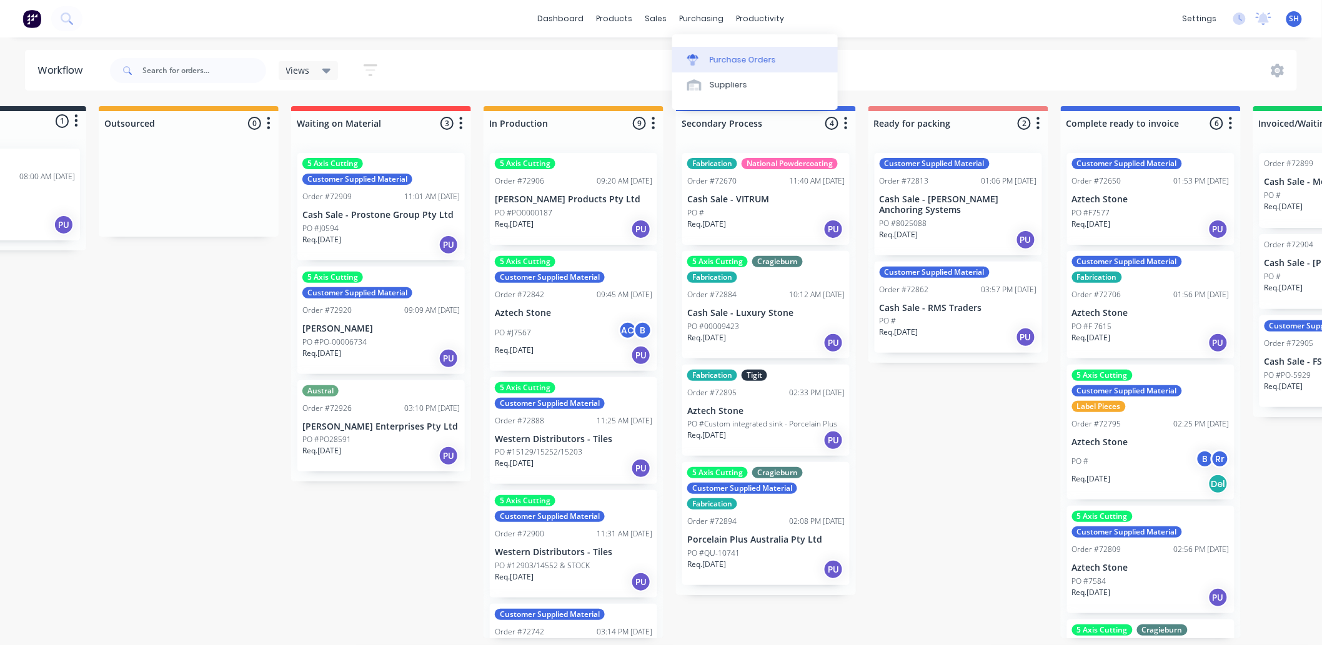
click at [723, 69] on link "Purchase Orders" at bounding box center [755, 59] width 166 height 25
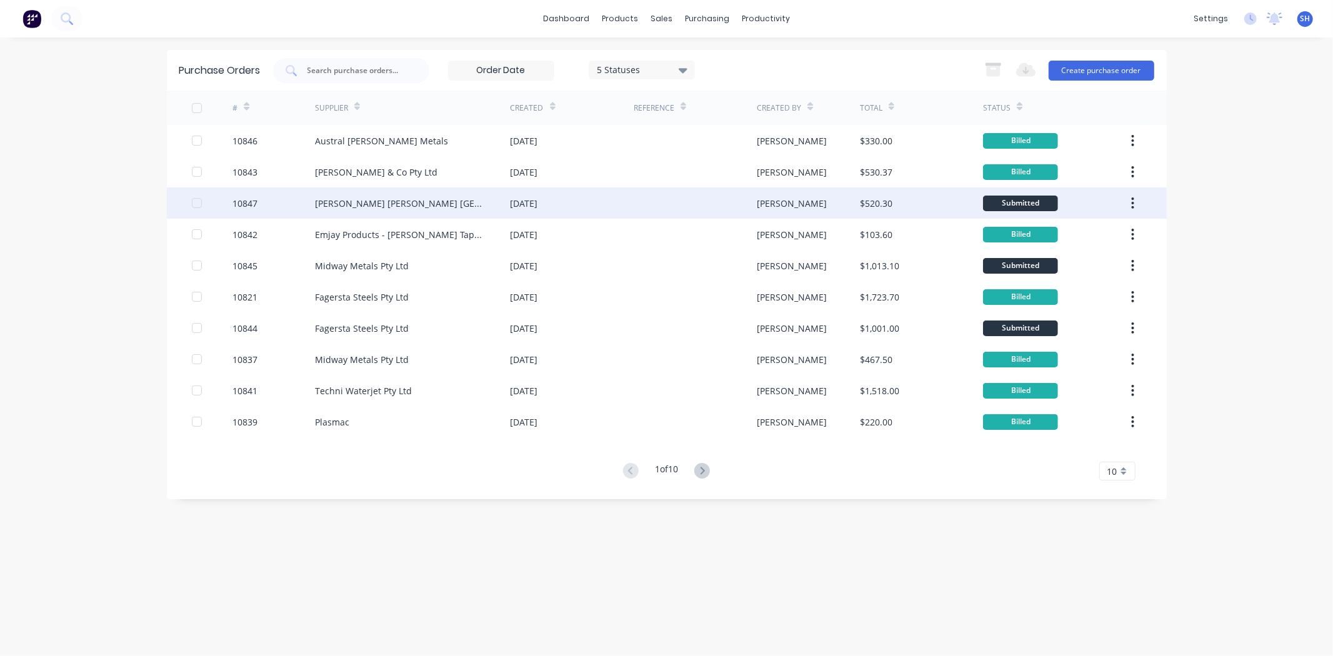
click at [575, 214] on div "[DATE]" at bounding box center [571, 202] width 123 height 31
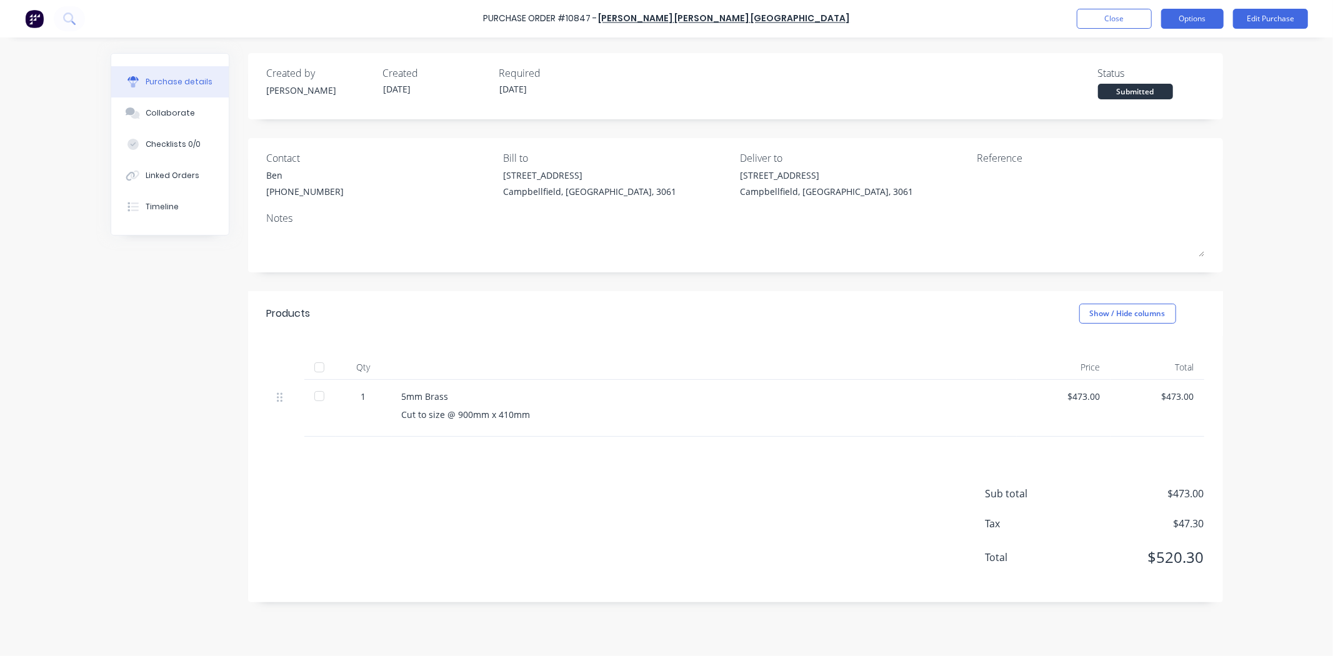
click at [1199, 13] on button "Options" at bounding box center [1192, 19] width 62 height 20
click at [1127, 79] on div "Convert to Bill" at bounding box center [1164, 76] width 96 height 18
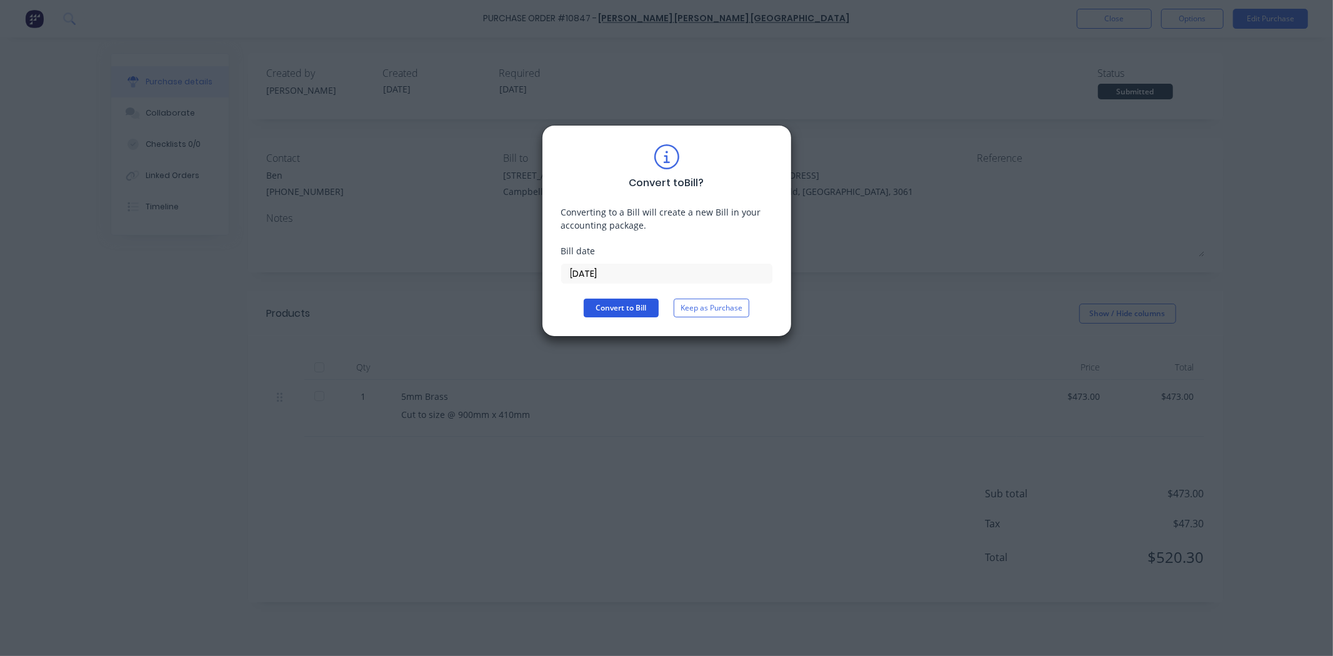
click at [645, 305] on button "Convert to Bill" at bounding box center [620, 308] width 75 height 19
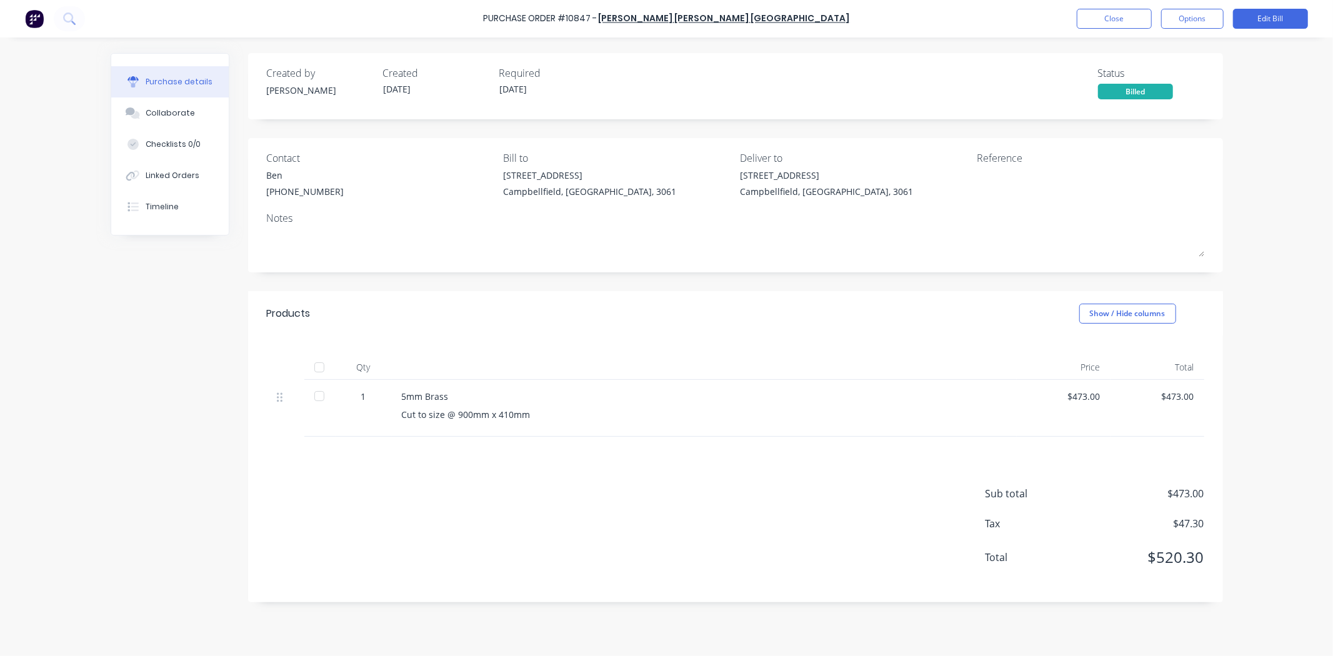
click at [1085, 30] on div "Purchase Order #10847 - [PERSON_NAME] [PERSON_NAME] [GEOGRAPHIC_DATA] Close Opt…" at bounding box center [666, 18] width 1333 height 37
click at [1092, 22] on button "Close" at bounding box center [1113, 19] width 75 height 20
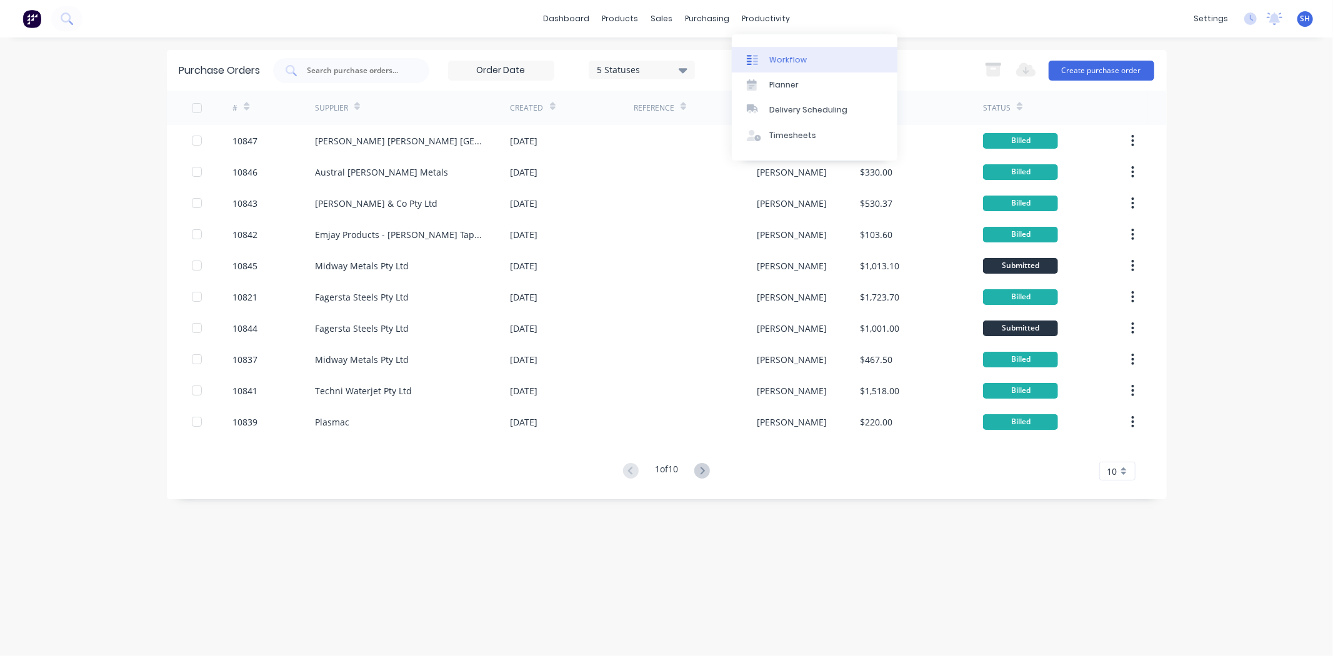
click at [775, 56] on div "Workflow" at bounding box center [787, 59] width 37 height 11
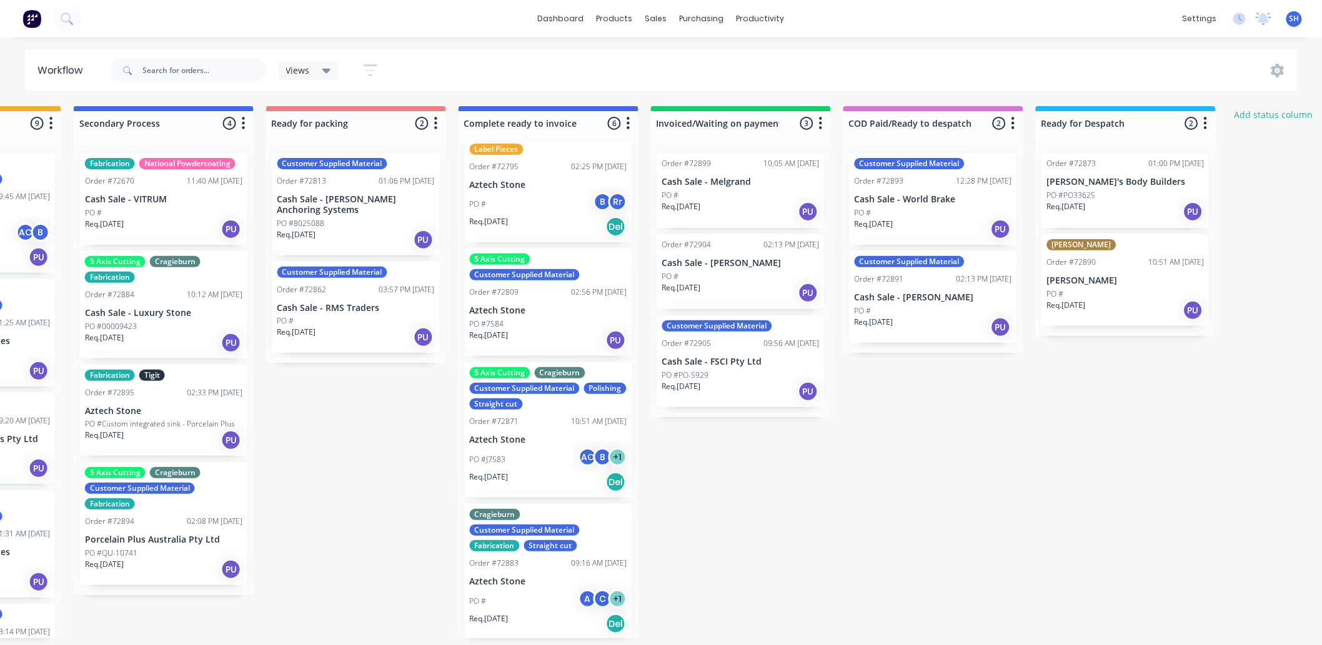
scroll to position [0, 723]
